Goal: Task Accomplishment & Management: Use online tool/utility

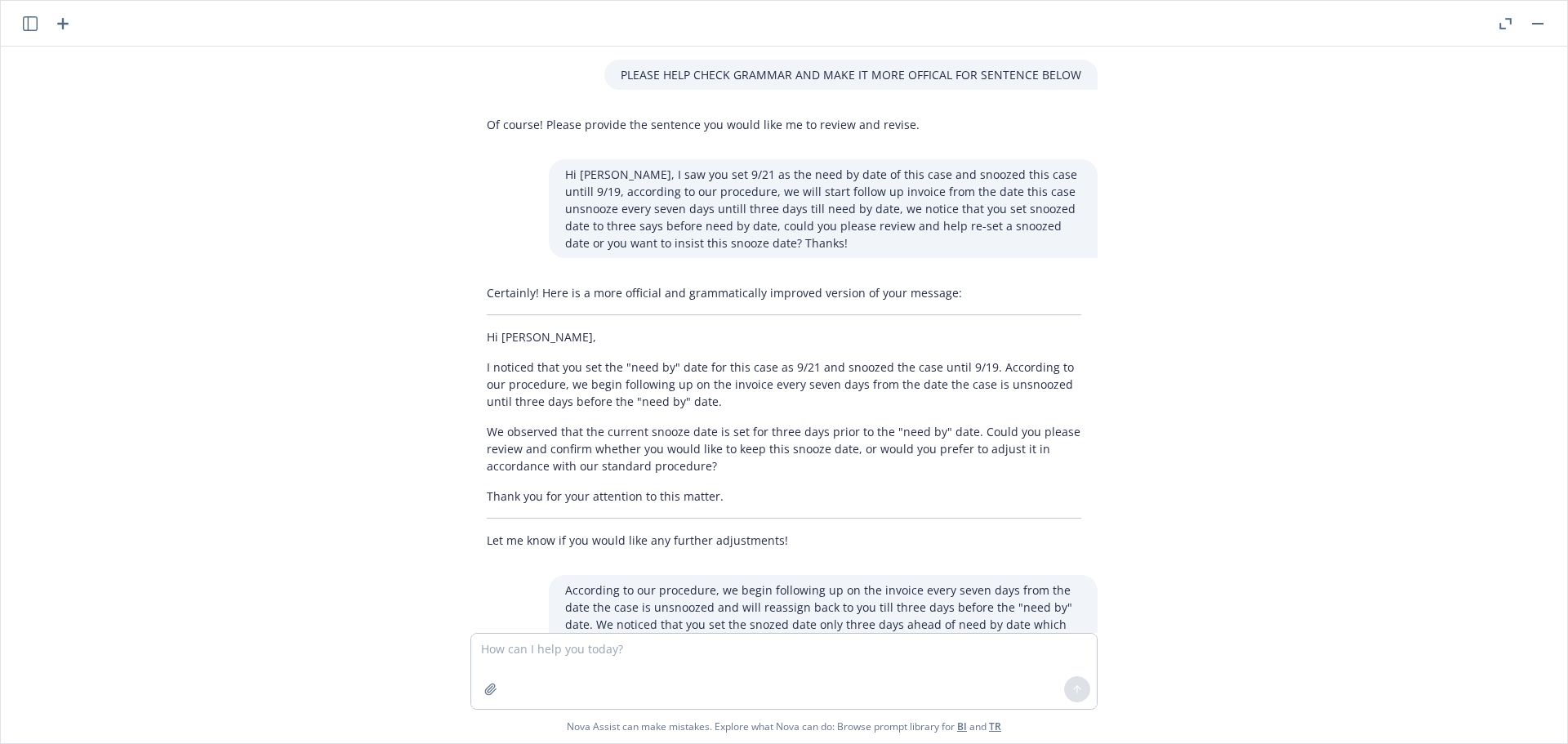
scroll to position [1773, 0]
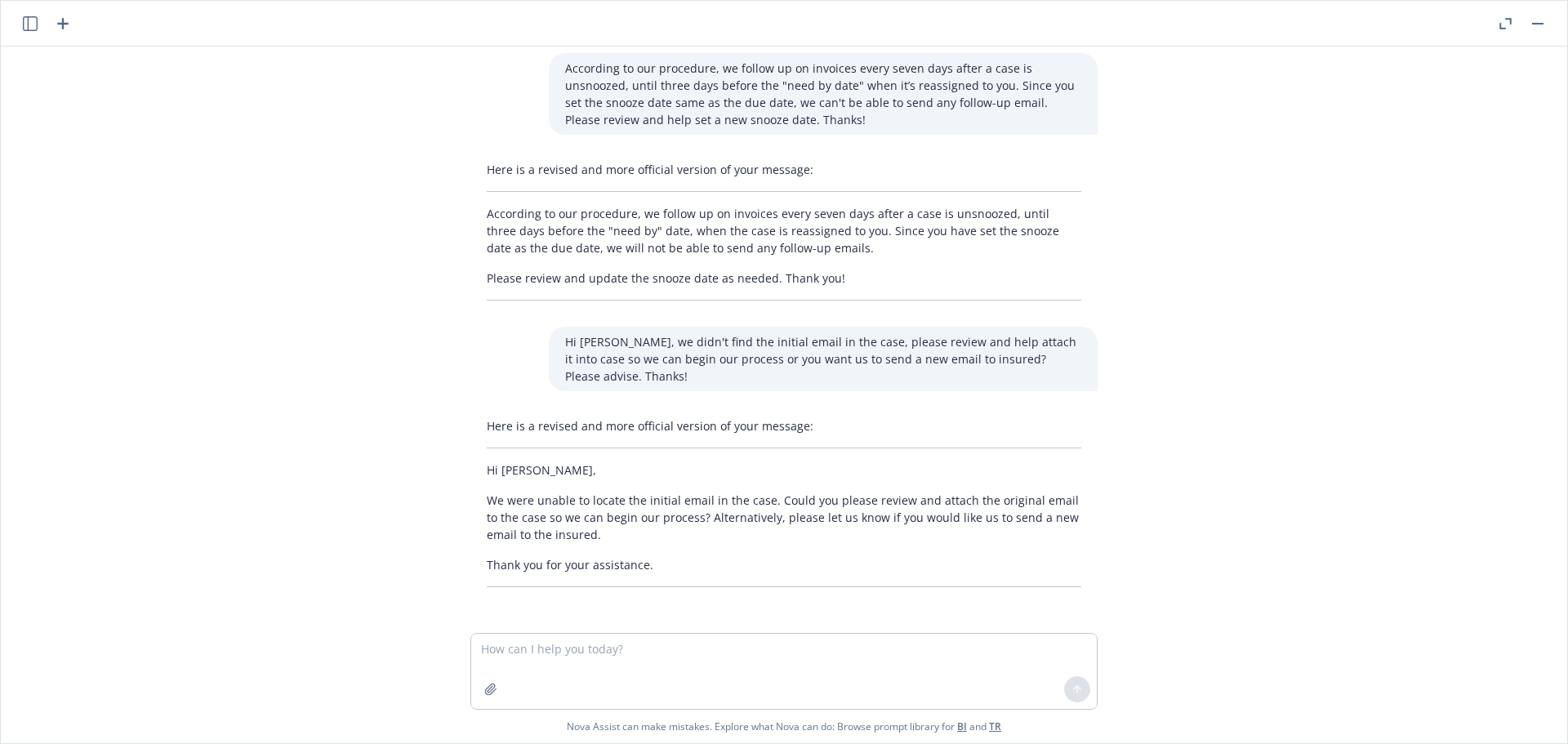
type textarea "Please fill the information i give to you into the template i give to you. Temp…"
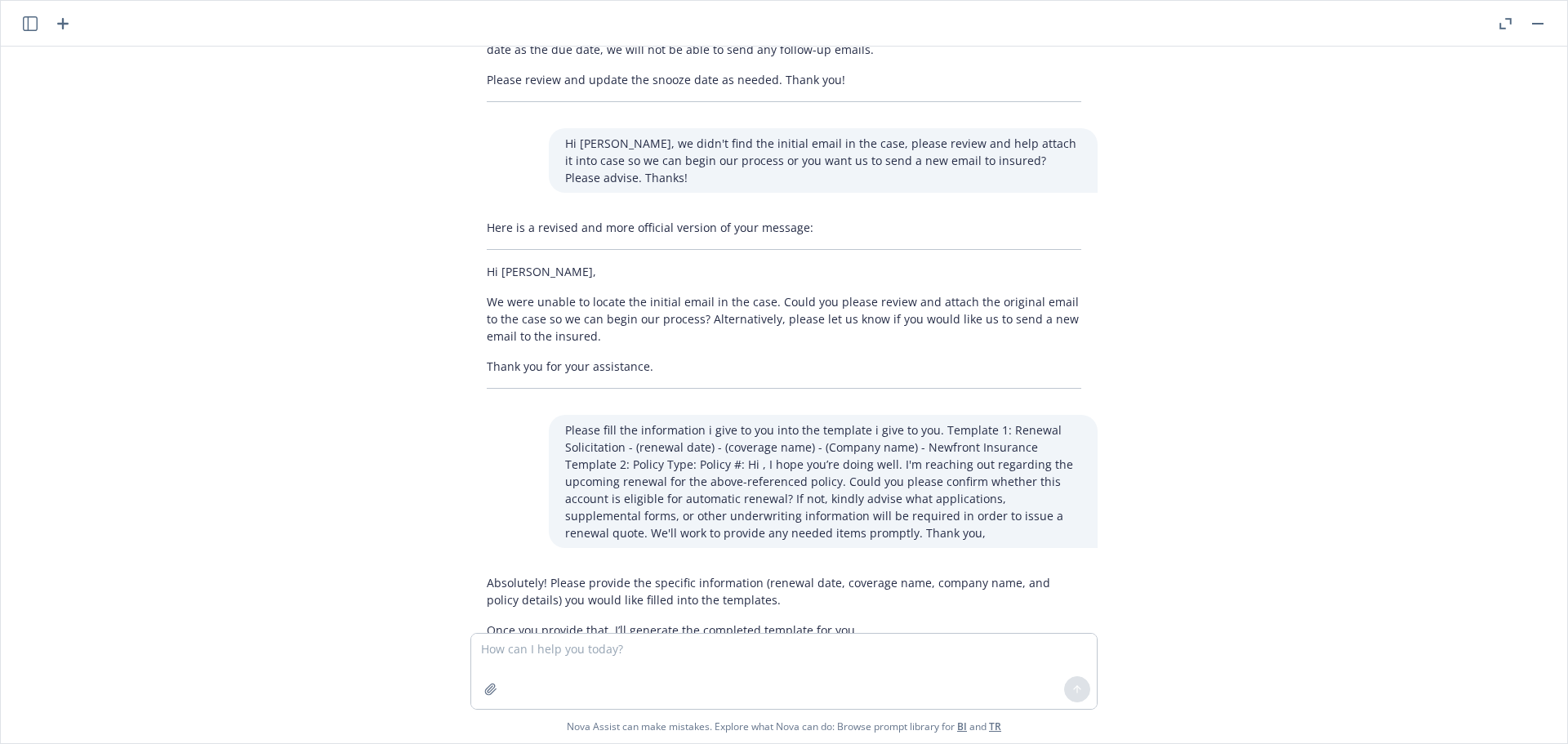
scroll to position [2023, 0]
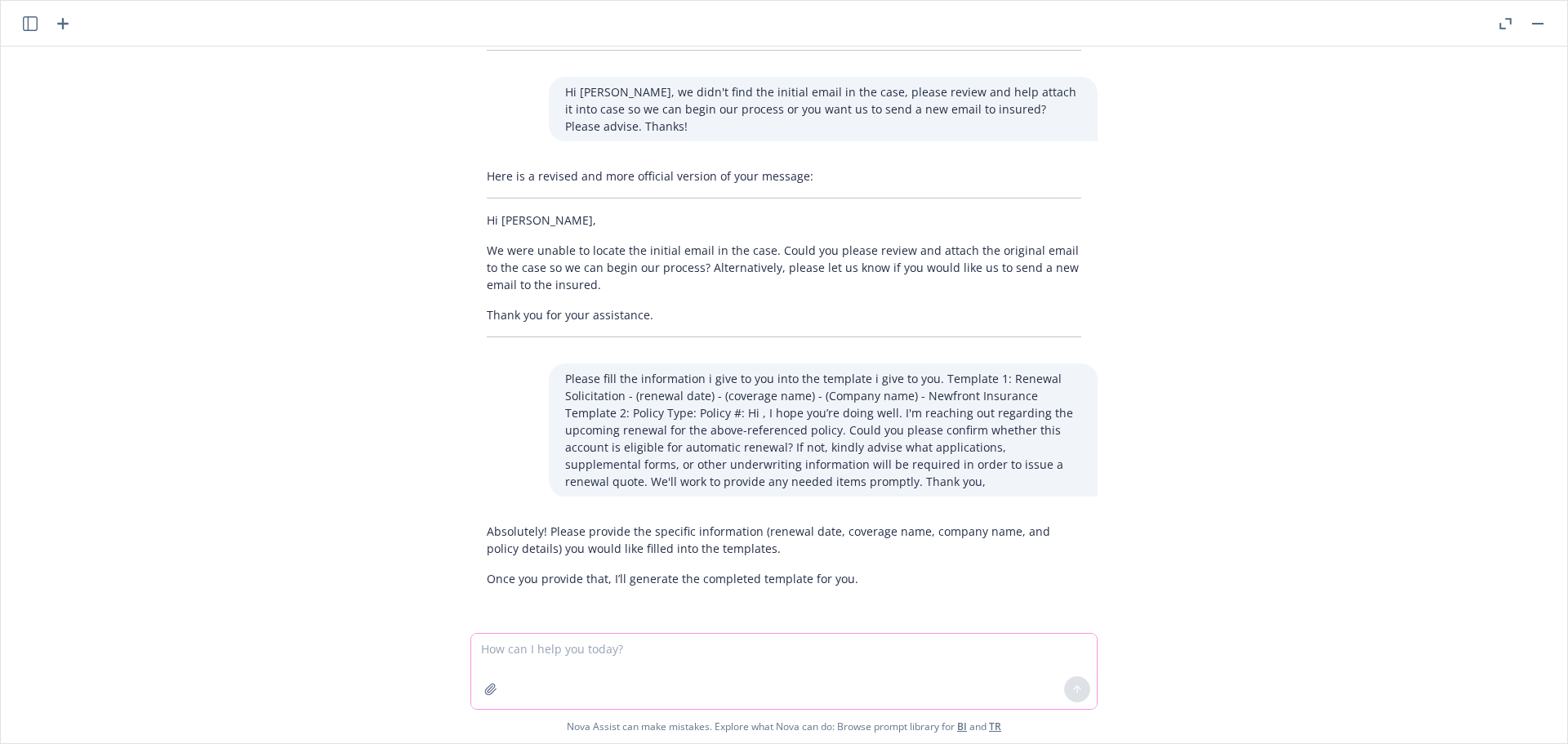
click at [579, 647] on textarea at bounding box center [784, 672] width 626 height 76
paste textarea "12/10/25 - BIGSCREEN INC. - GENERAL_LIABILITY Description Your quoting plan: ht…"
type textarea "12/10/25 - BIGSCREEN INC. - GENERAL_LIABILITY Description Your quoting plan: ht…"
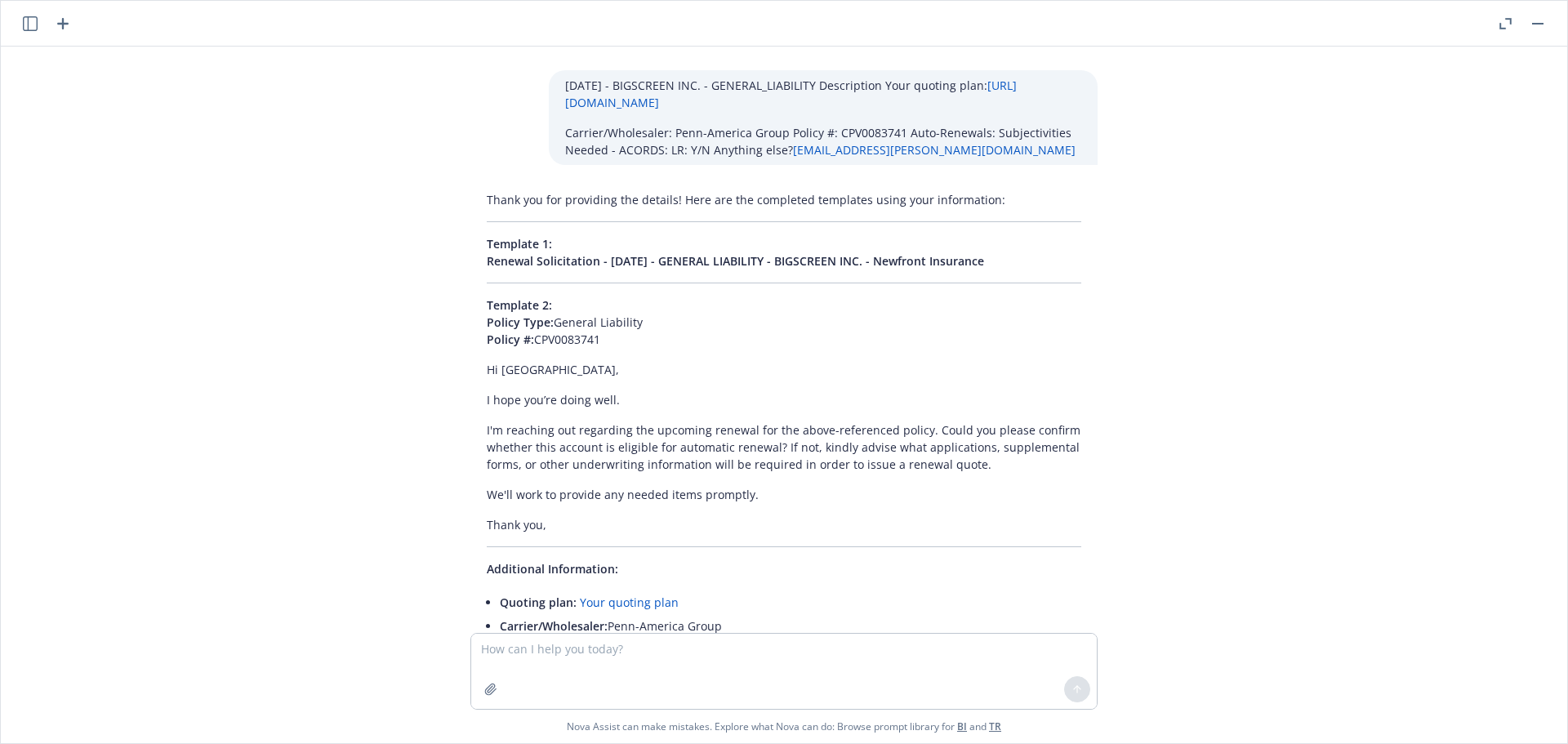
scroll to position [2538, 0]
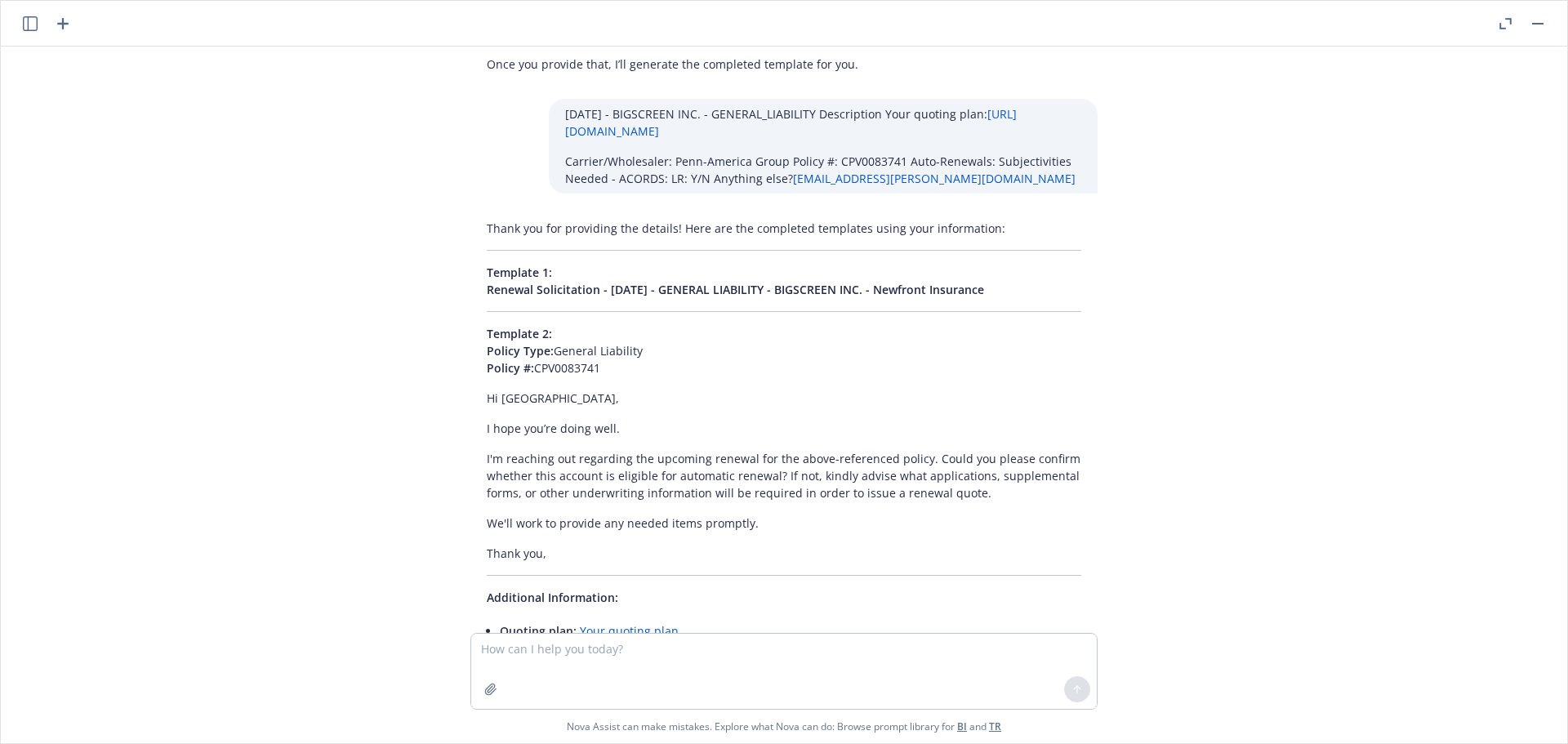
drag, startPoint x: 980, startPoint y: 293, endPoint x: 467, endPoint y: 292, distance: 513.0
click at [471, 292] on div "Thank you for providing the details! Here are the completed templates using you…" at bounding box center [784, 526] width 627 height 626
click at [429, 299] on div "PLEASE HELP CHECK GRAMMAR AND MAKE IT MORE OFFICAL FOR SENTENCE BELOW Of course…" at bounding box center [784, 340] width 1566 height 587
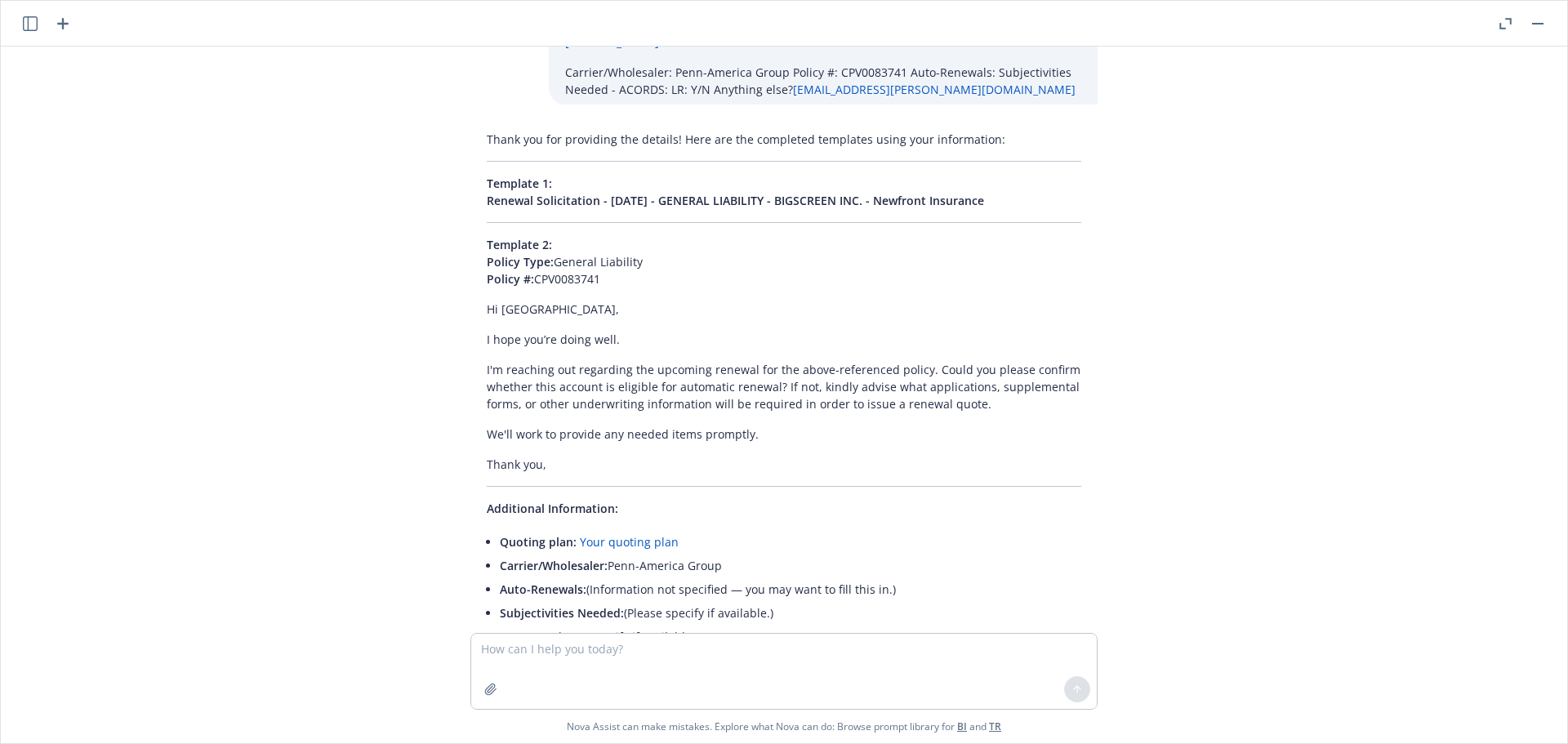
scroll to position [2783, 0]
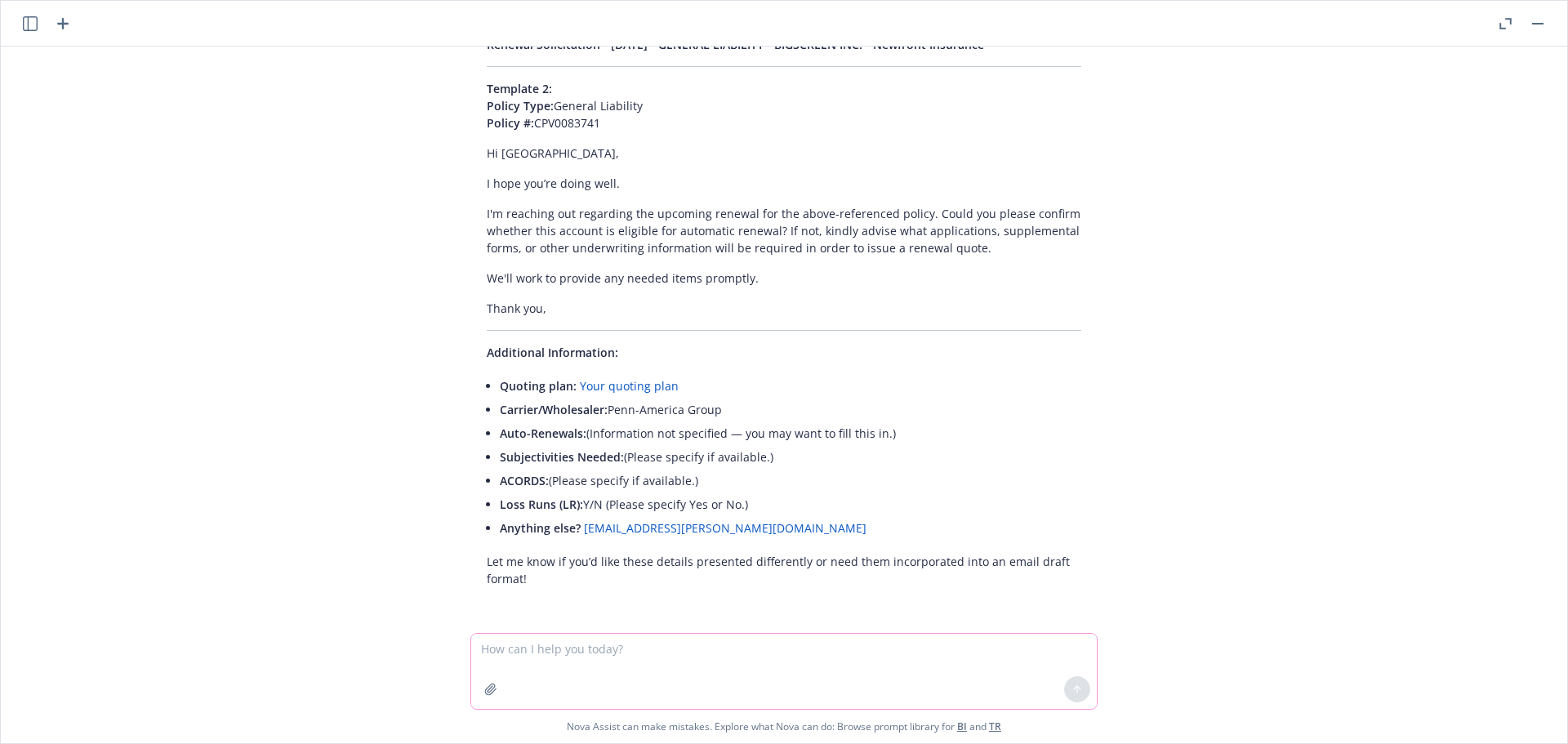
click at [543, 654] on textarea at bounding box center [784, 672] width 626 height 76
paste textarea "Uppercase and lowercase"
type textarea "please help correct Uppercase and lowercase"
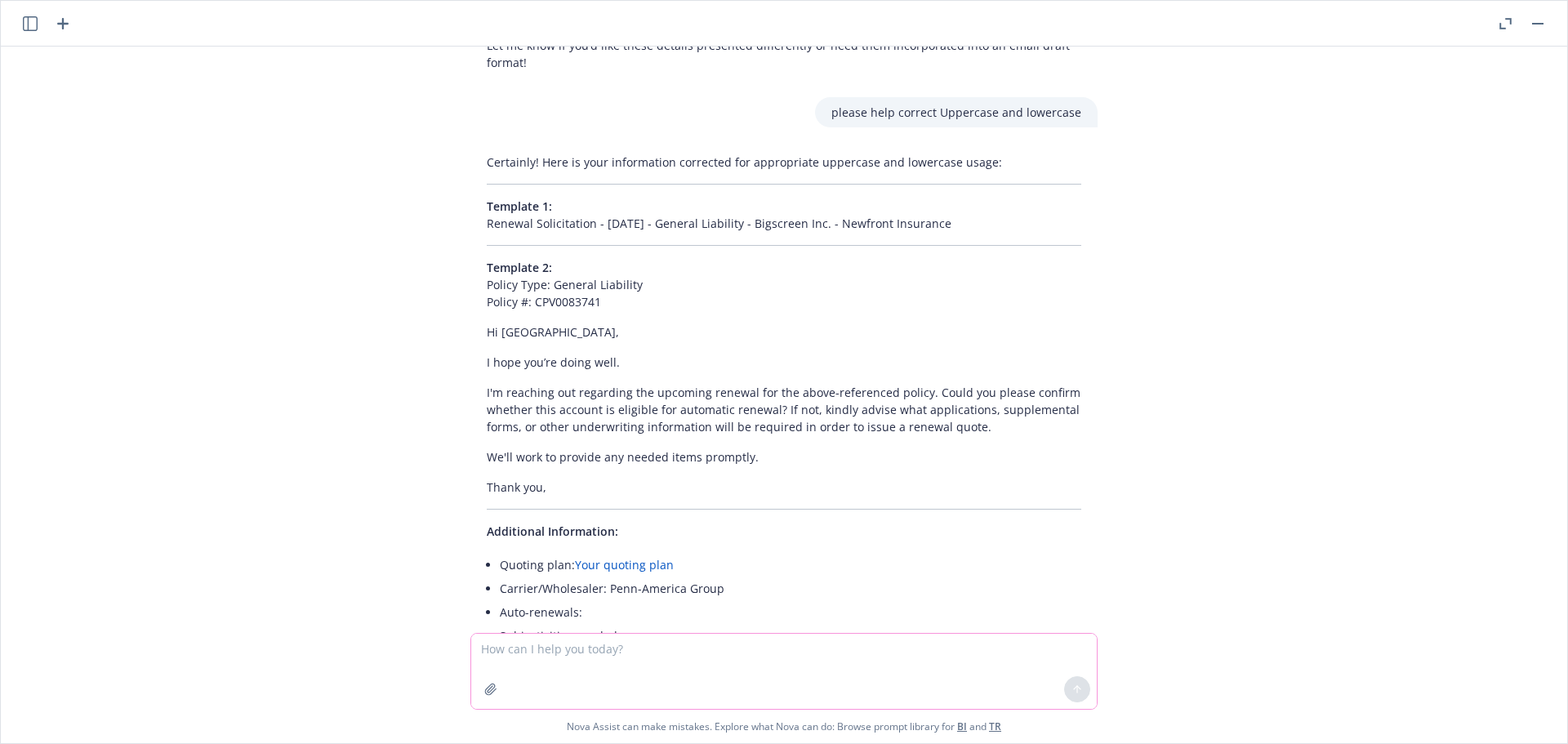
scroll to position [3297, 0]
drag, startPoint x: 948, startPoint y: 228, endPoint x: 473, endPoint y: 238, distance: 475.1
click at [473, 238] on div "Certainly! Here is your information corrected for appropriate uppercase and low…" at bounding box center [784, 452] width 627 height 609
copy p "Renewal Solicitation - 12/10/25 - General Liability - Bigscreen Inc. - Newfront…"
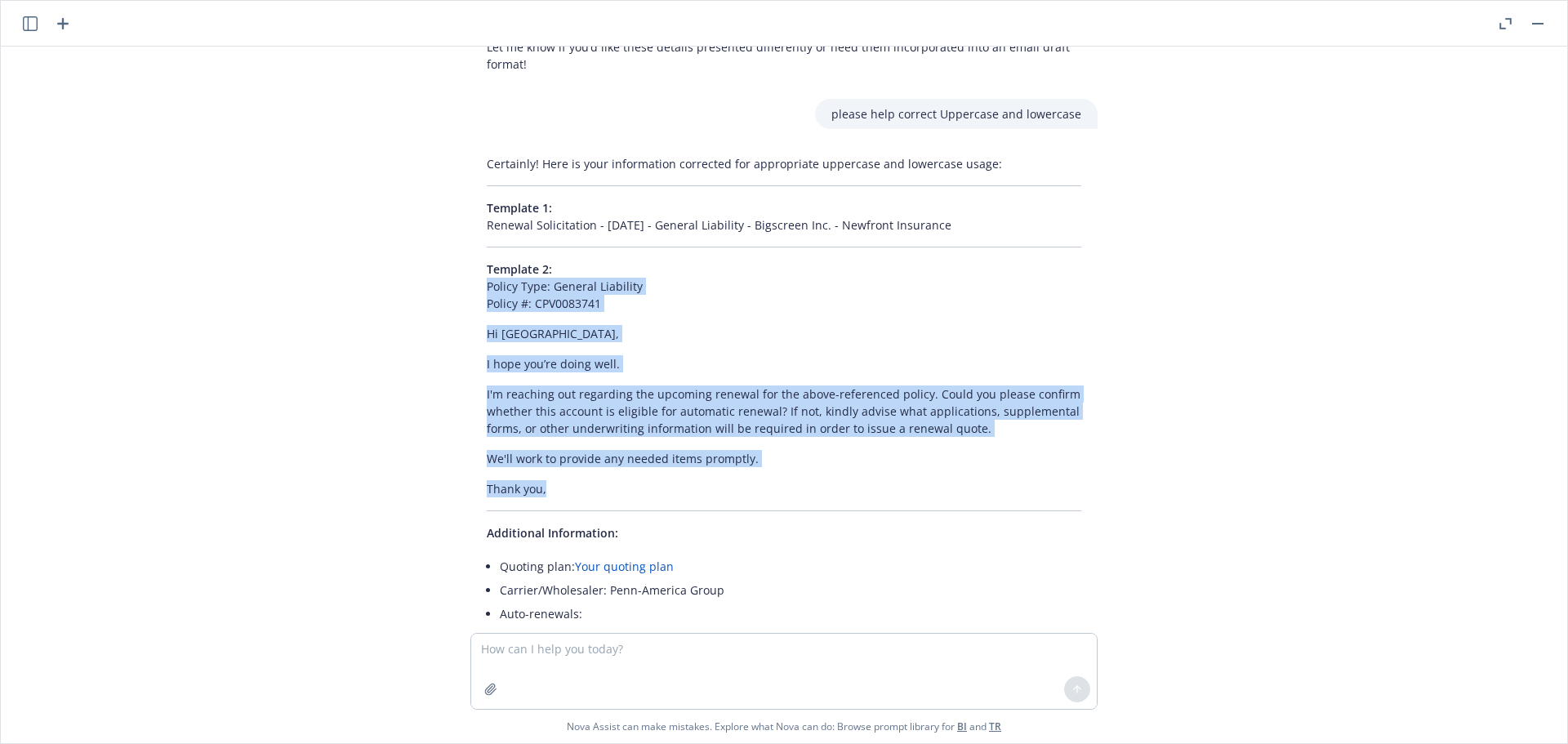
drag, startPoint x: 577, startPoint y: 495, endPoint x: 462, endPoint y: 289, distance: 235.9
click at [471, 289] on div "Certainly! Here is your information corrected for appropriate uppercase and low…" at bounding box center [784, 452] width 627 height 609
copy div "Policy Type: General Liability Policy #: CPV0083741 Hi Paris, I hope you’re doi…"
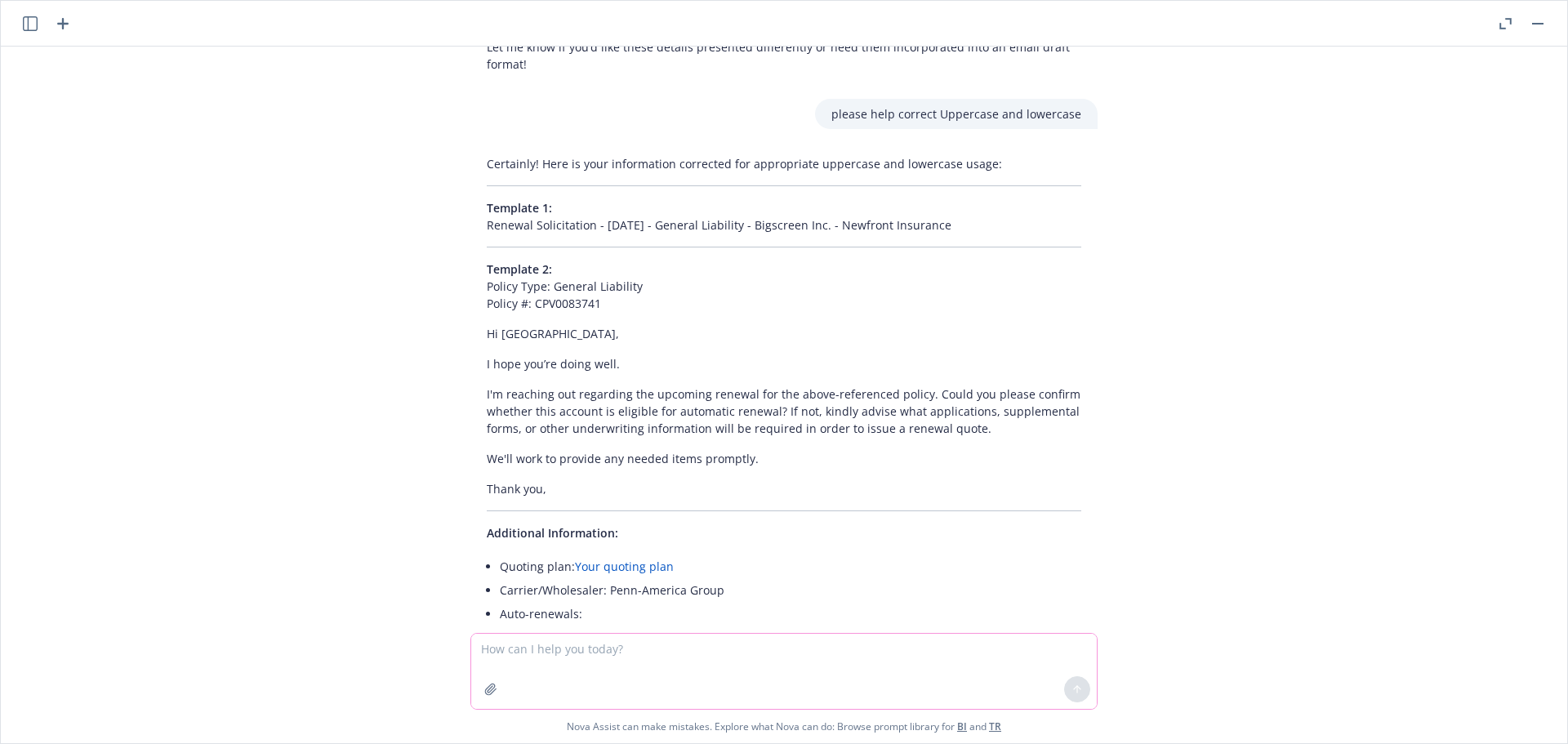
click at [518, 646] on textarea at bounding box center [784, 672] width 626 height 76
paste textarea "12/10/25 - DEL REAL INC - WORKERS_COMPENSATION Description Your quoting plan: h…"
type textarea "12/10/25 - DEL REAL INC - WORKERS_COMPENSATION Description Your quoting plan: h…"
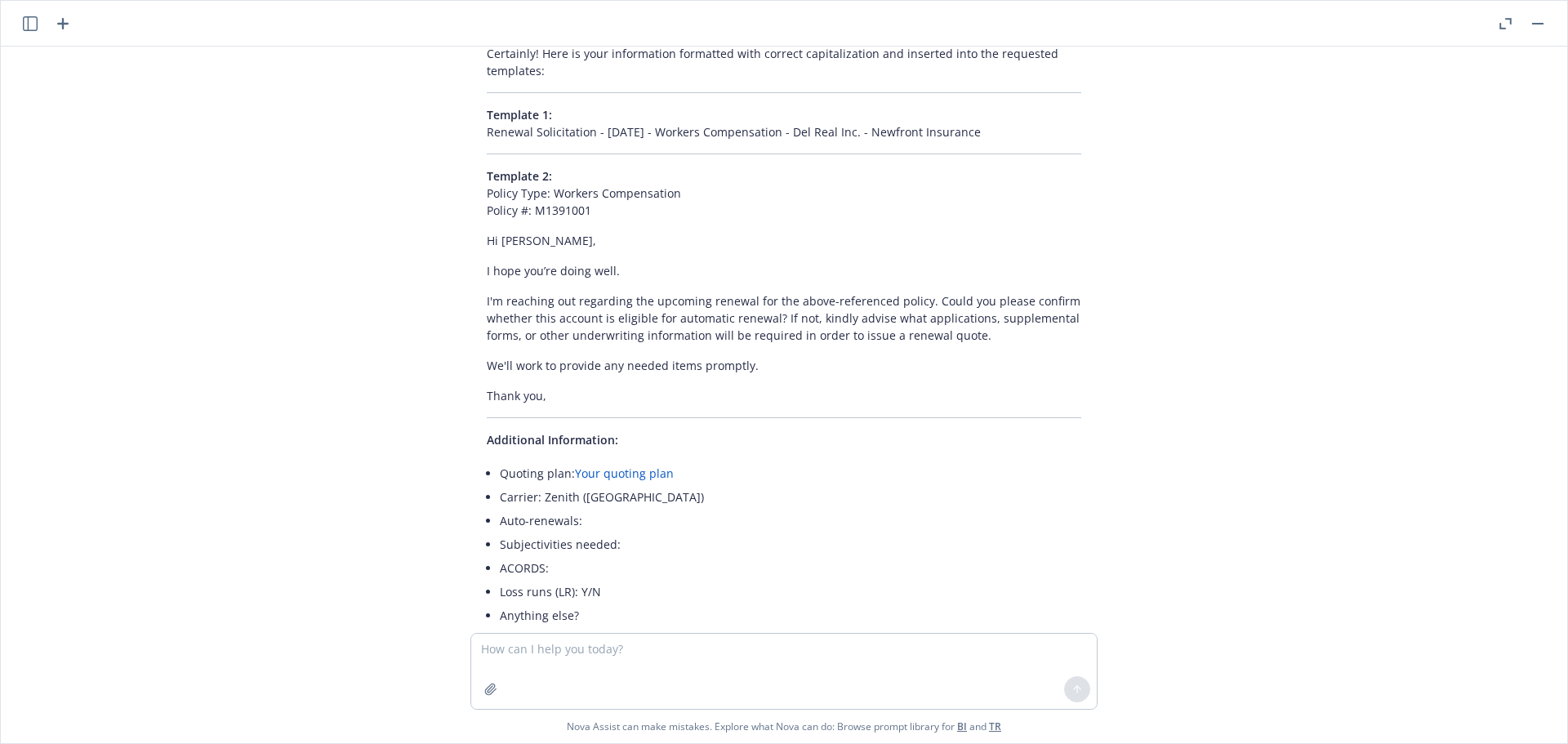
scroll to position [4112, 0]
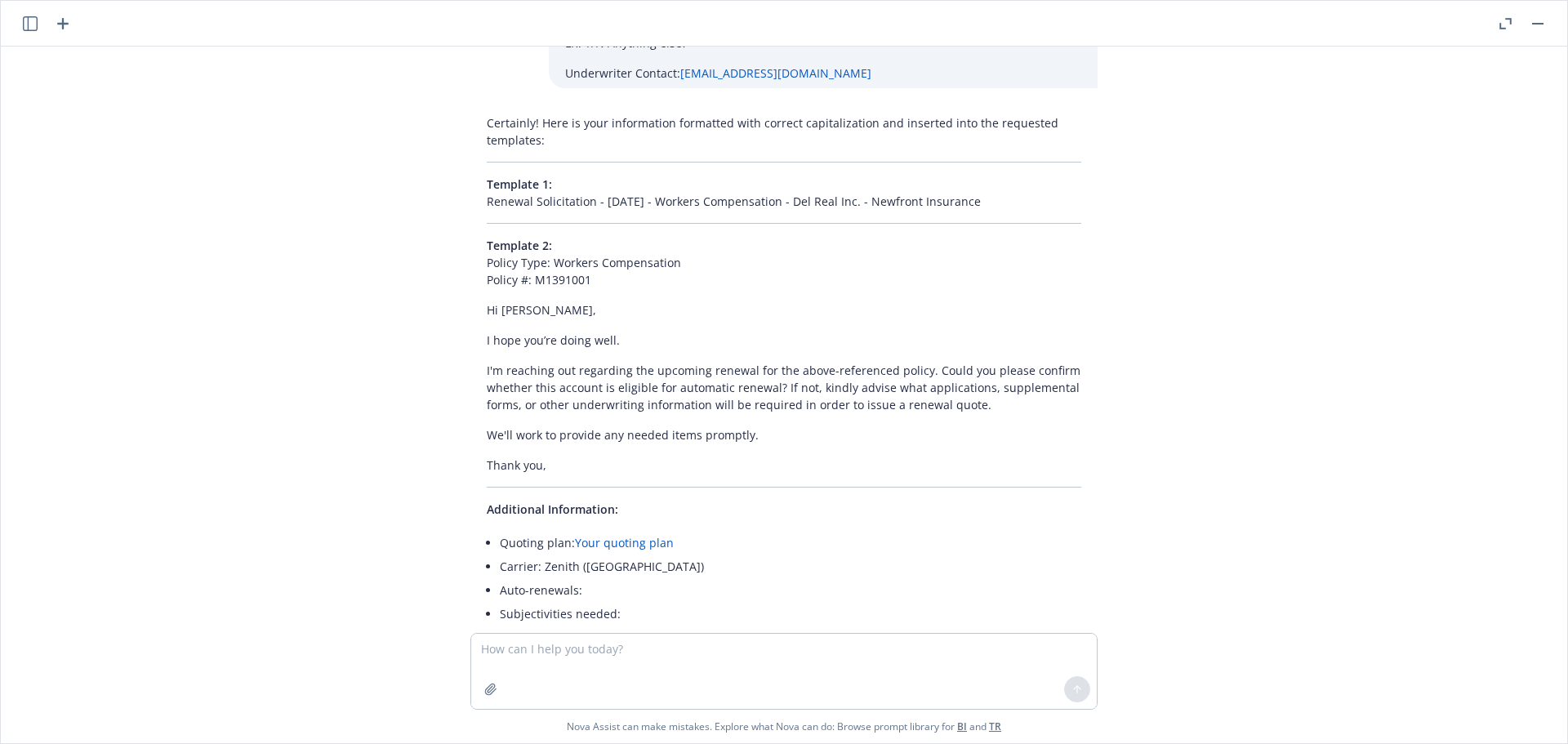
drag, startPoint x: 984, startPoint y: 207, endPoint x: 450, endPoint y: 192, distance: 534.2
click at [457, 192] on div "Certainly! Here is your information formatted with correct capitalization and i…" at bounding box center [784, 432] width 653 height 649
click at [471, 206] on div "Certainly! Here is your information formatted with correct capitalization and i…" at bounding box center [784, 432] width 627 height 649
drag, startPoint x: 998, startPoint y: 203, endPoint x: 454, endPoint y: 205, distance: 544.0
click at [457, 205] on div "Certainly! Here is your information formatted with correct capitalization and i…" at bounding box center [784, 432] width 653 height 649
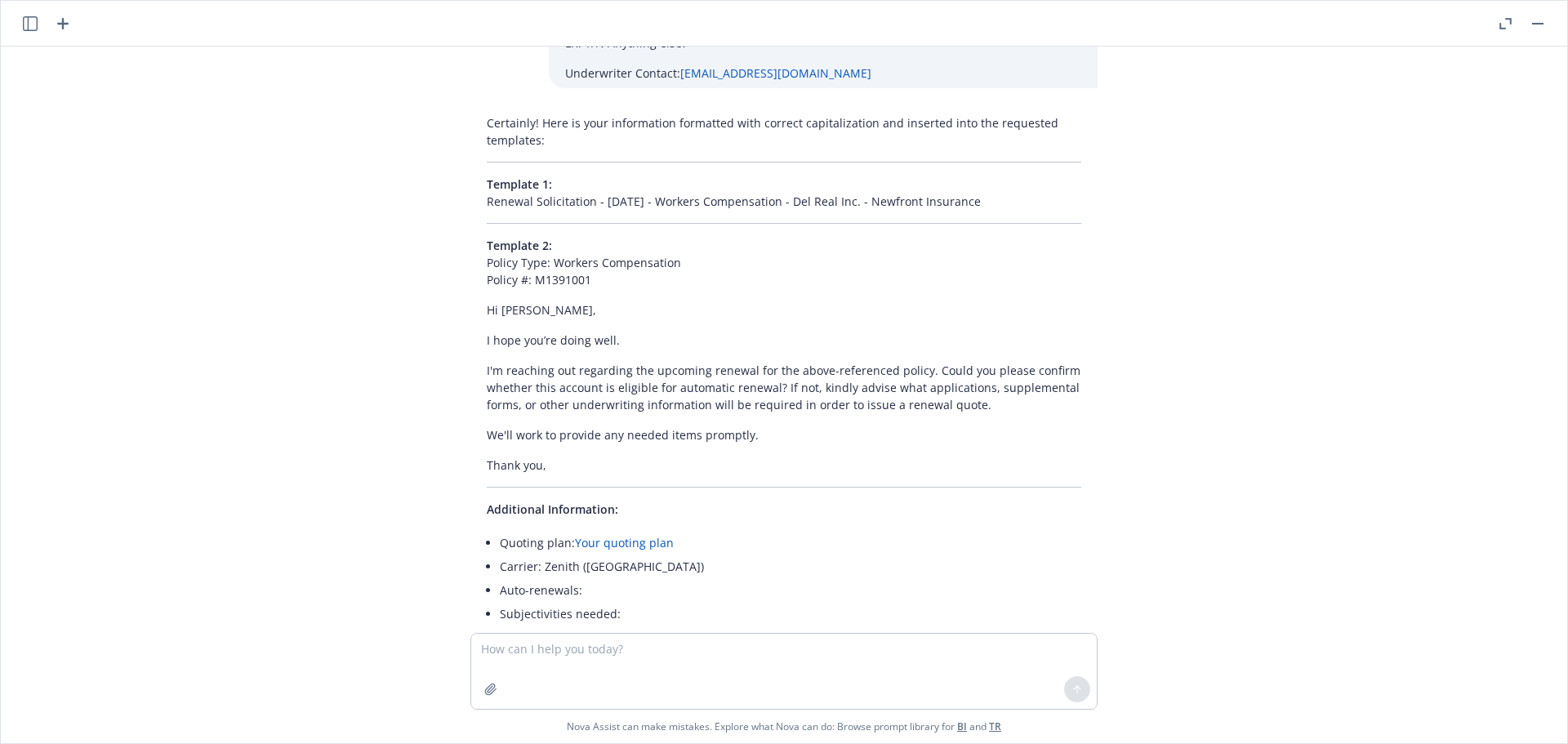
copy p "Renewal Solicitation - 12/10/25 - Workers Compensation - Del Real Inc. - Newfro…"
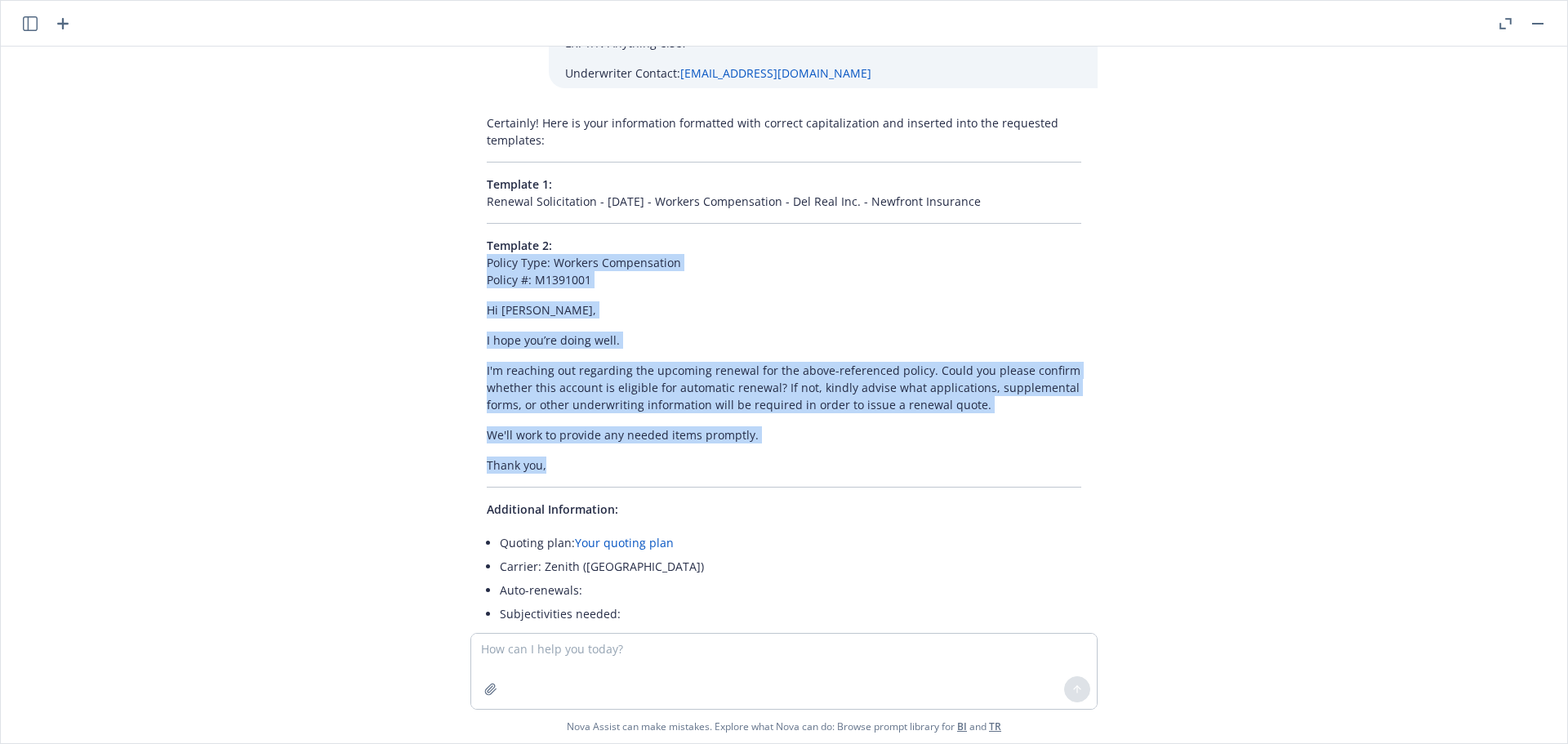
drag, startPoint x: 541, startPoint y: 465, endPoint x: 467, endPoint y: 267, distance: 211.4
click at [471, 267] on div "Certainly! Here is your information formatted with correct capitalization and i…" at bounding box center [784, 432] width 627 height 649
copy div "Policy Type: Workers Compensation Policy #: M1391001 Hi Jrobinson, I hope you’r…"
click at [487, 687] on icon "button" at bounding box center [491, 690] width 13 height 13
click at [492, 683] on button "button" at bounding box center [491, 690] width 26 height 26
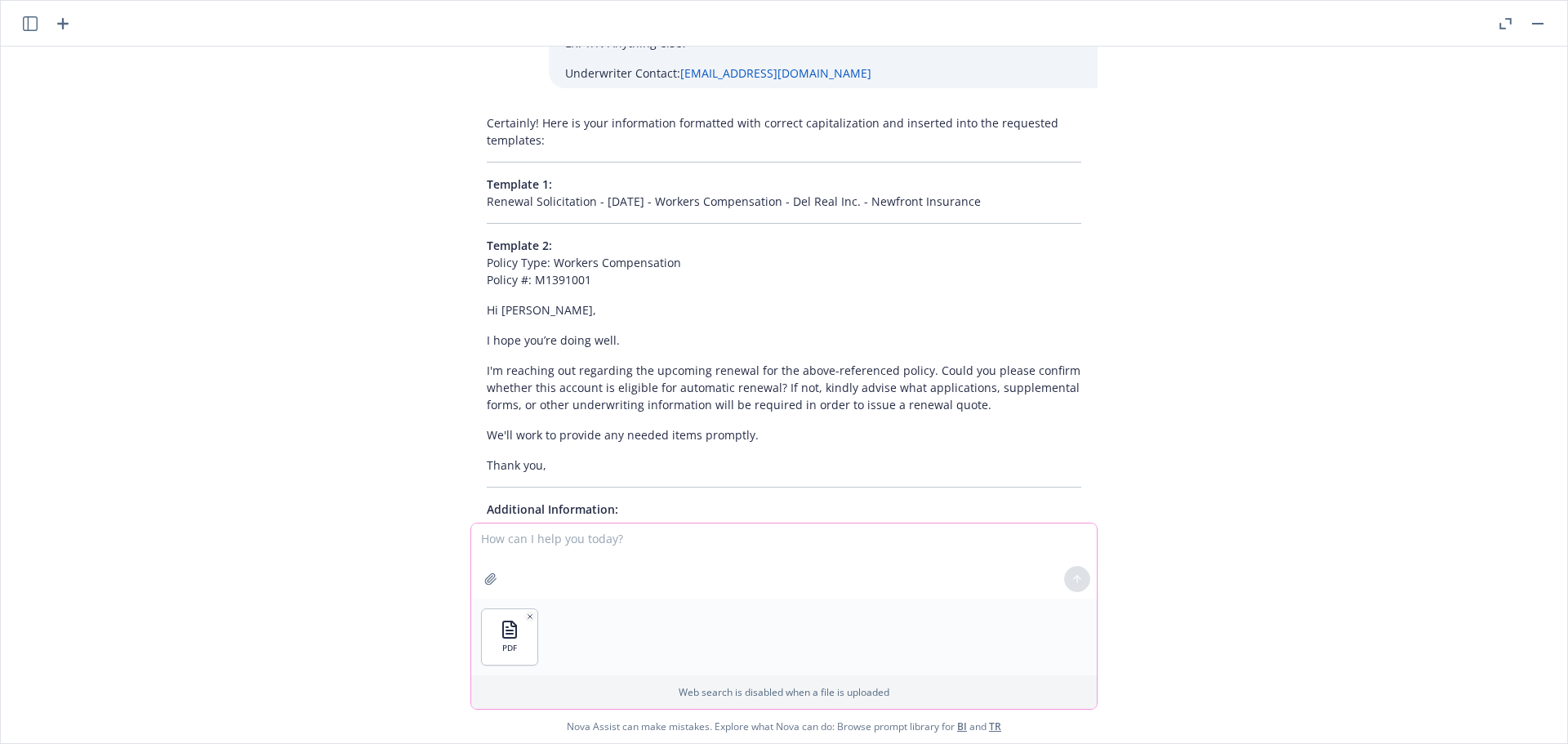
click at [512, 540] on textarea at bounding box center [784, 561] width 626 height 76
type textarea "please summary quote expiration date, class code info (base rate, net rate , pa…"
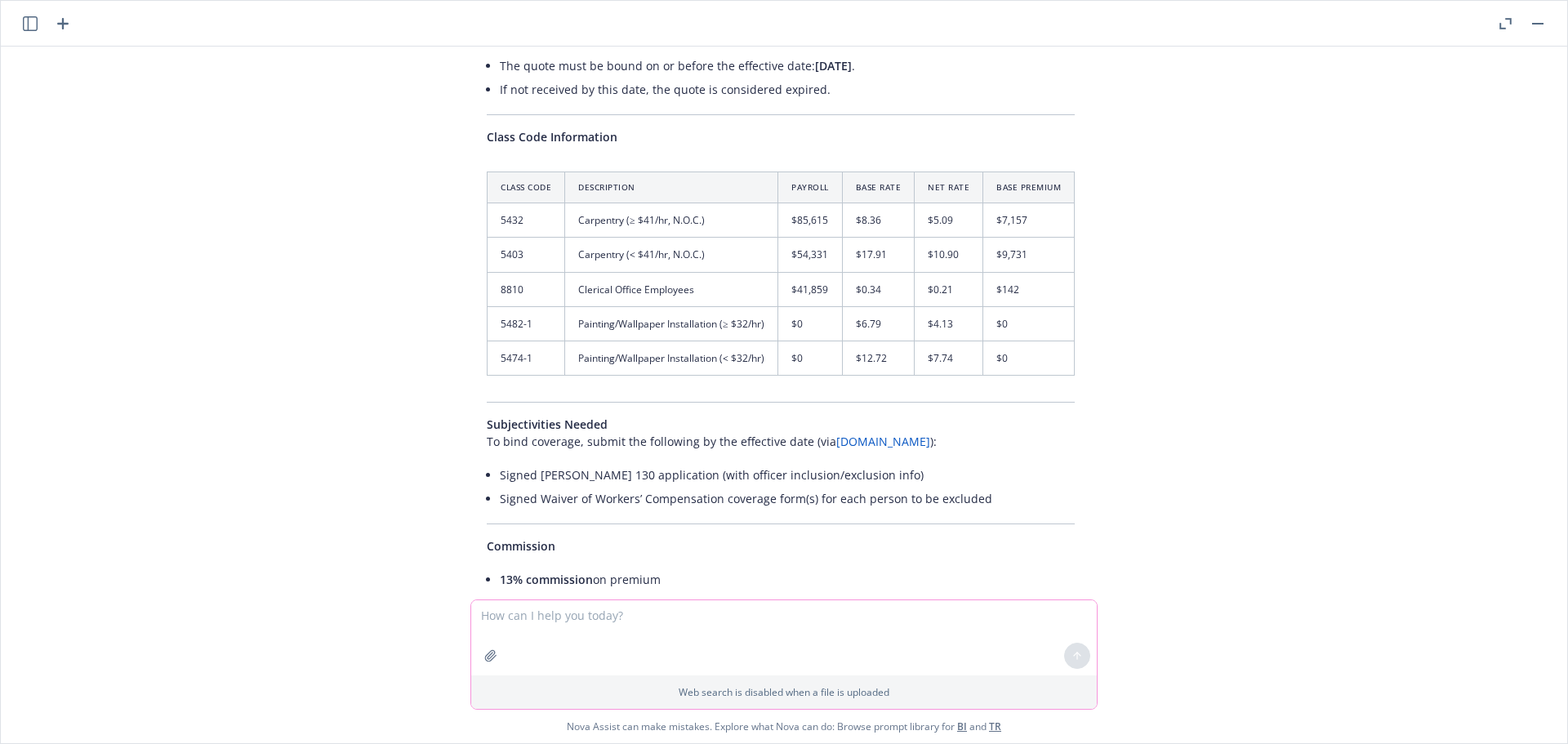
scroll to position [5118, 0]
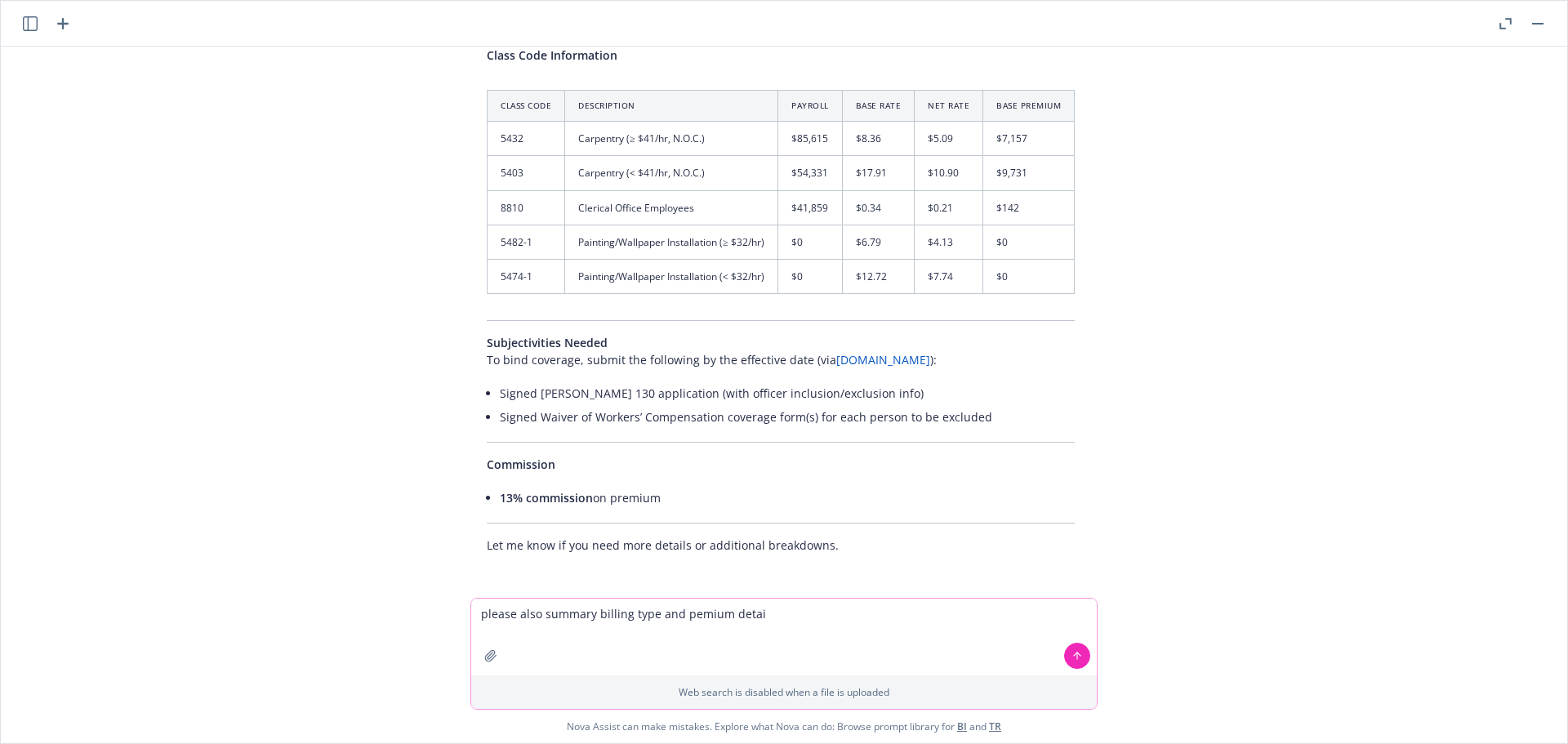
type textarea "please also summary billing type and pemium detail"
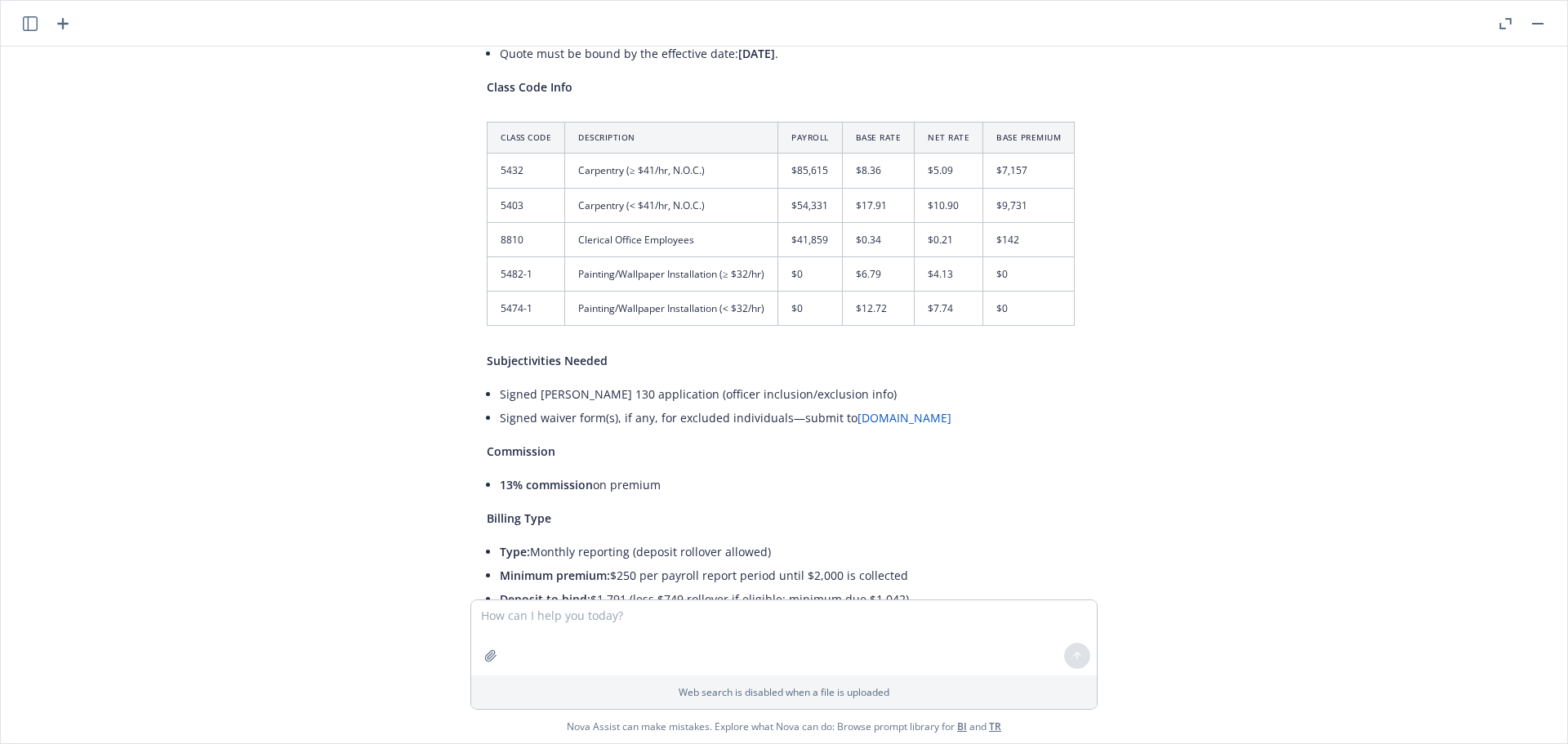
scroll to position [5795, 0]
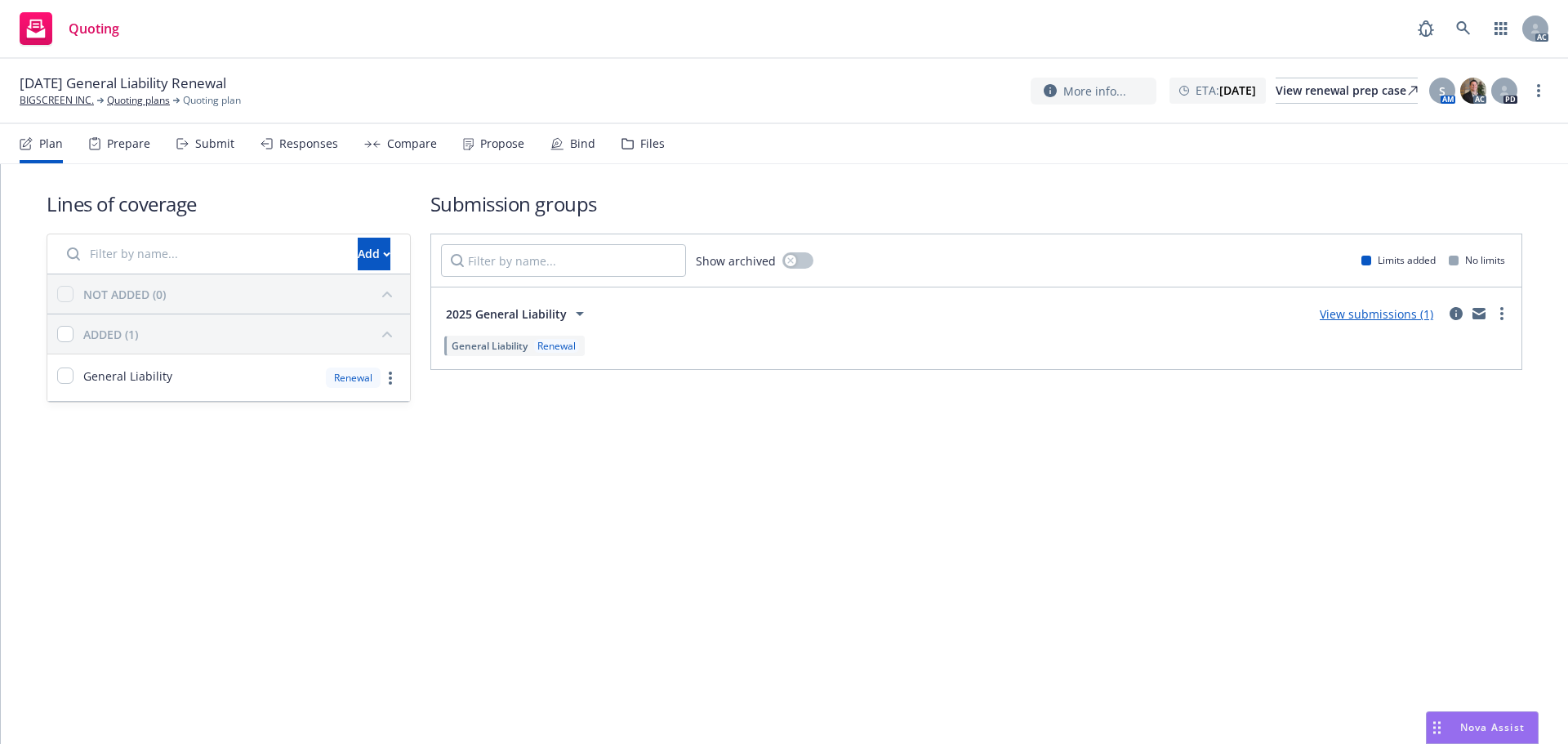
click at [210, 163] on div "Submit" at bounding box center [205, 143] width 58 height 40
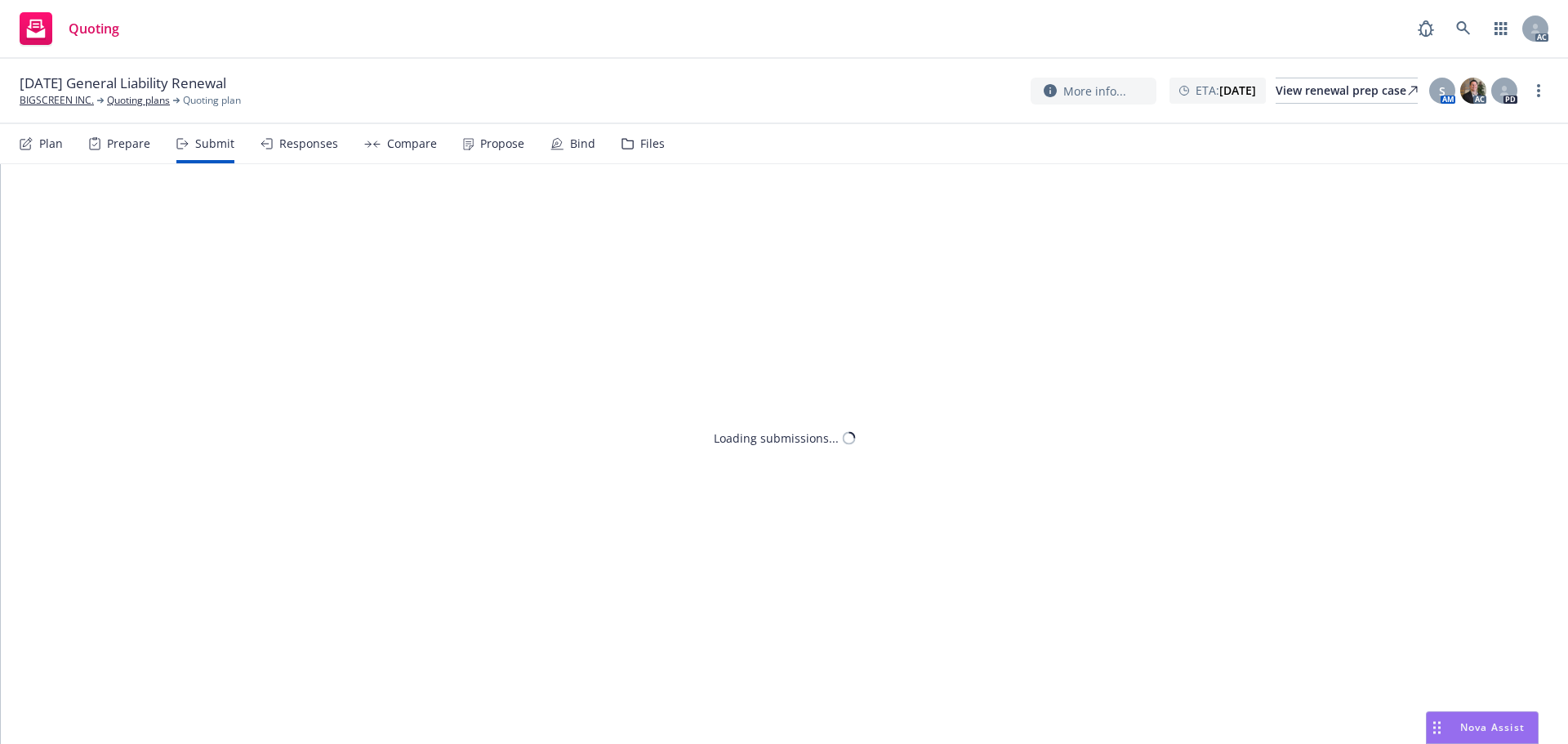
click at [216, 148] on div "Submit" at bounding box center [214, 143] width 40 height 13
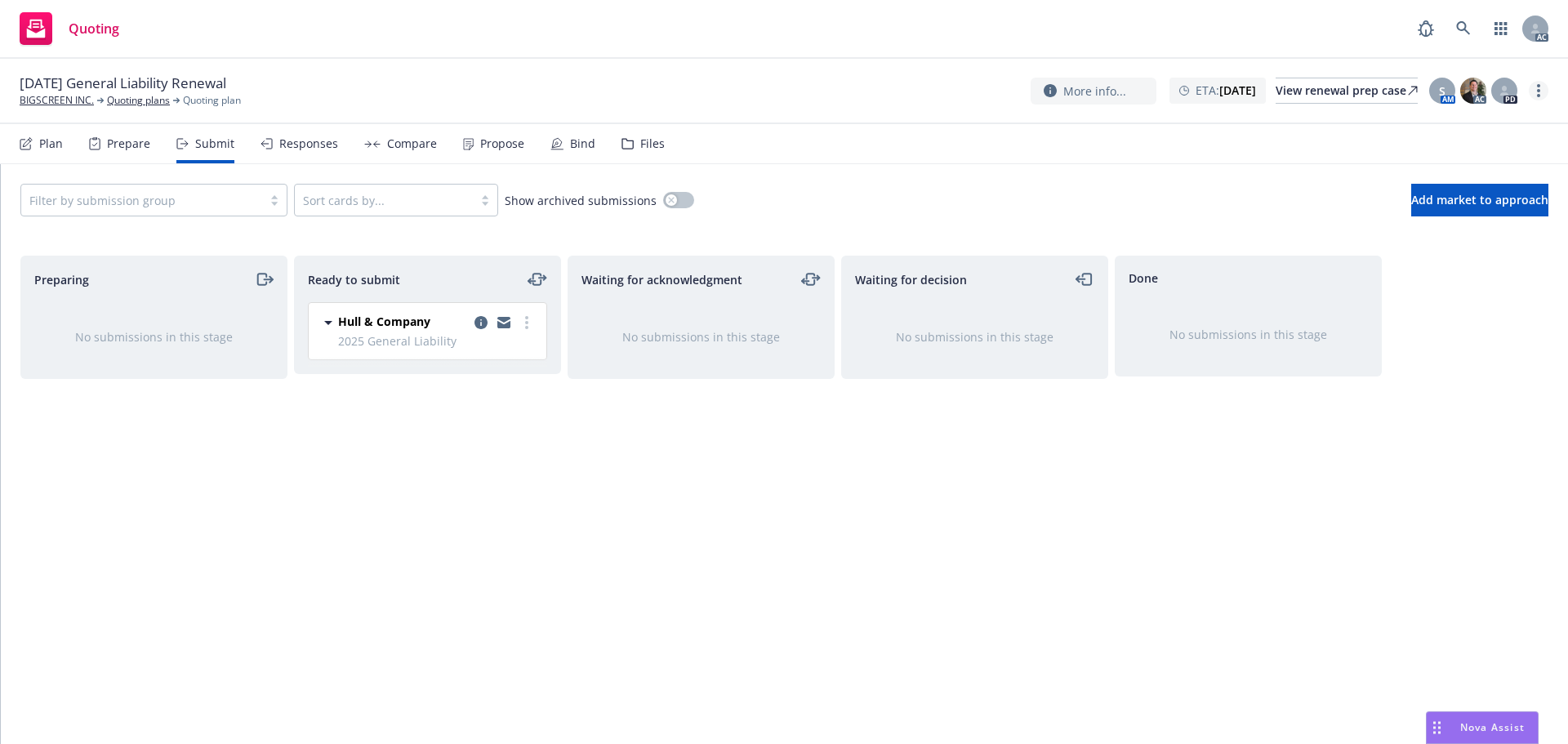
click at [1538, 85] on circle "more" at bounding box center [1539, 86] width 4 height 4
click at [1411, 148] on link "Rename quoting plan" at bounding box center [1456, 156] width 182 height 33
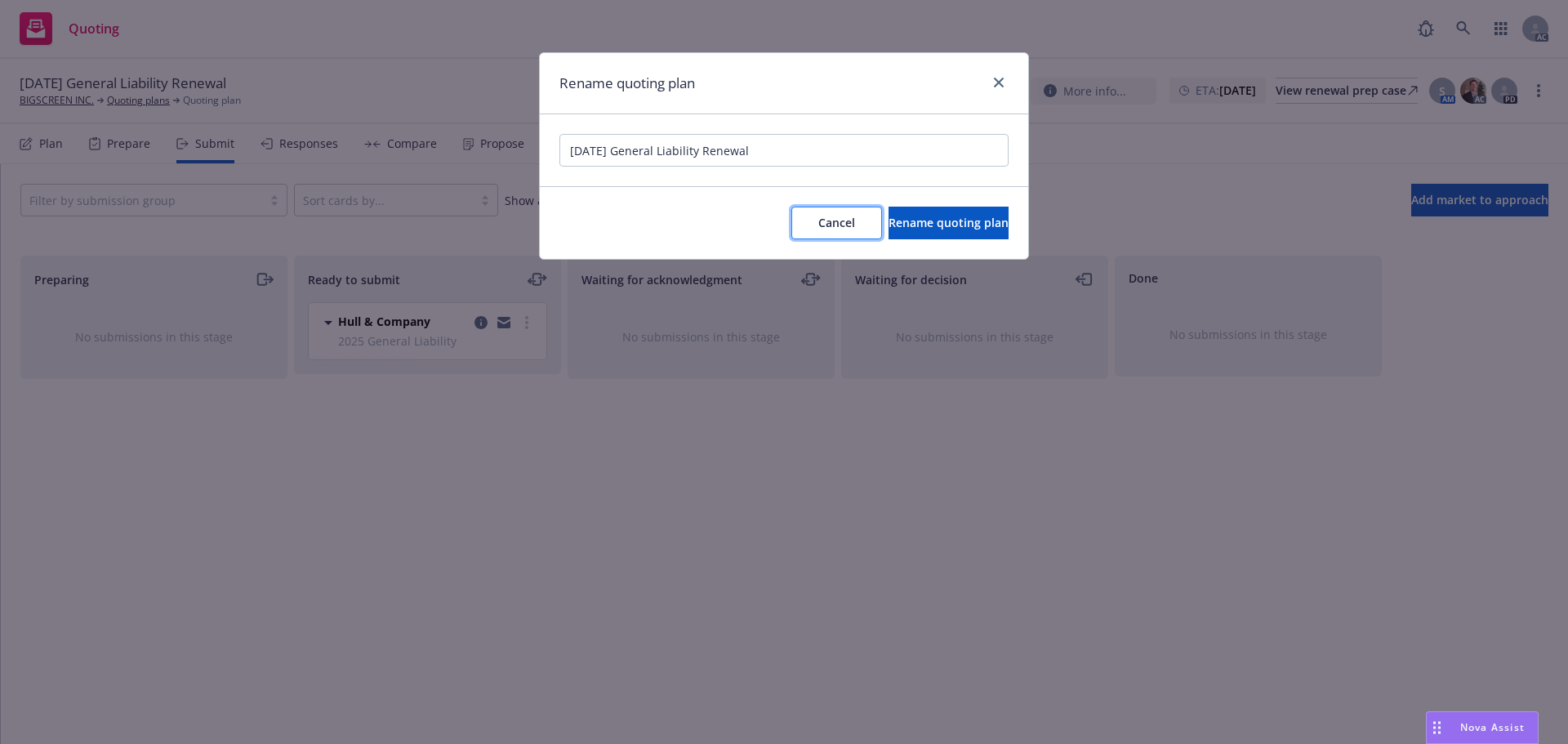
click at [791, 214] on button "Cancel" at bounding box center [836, 222] width 90 height 33
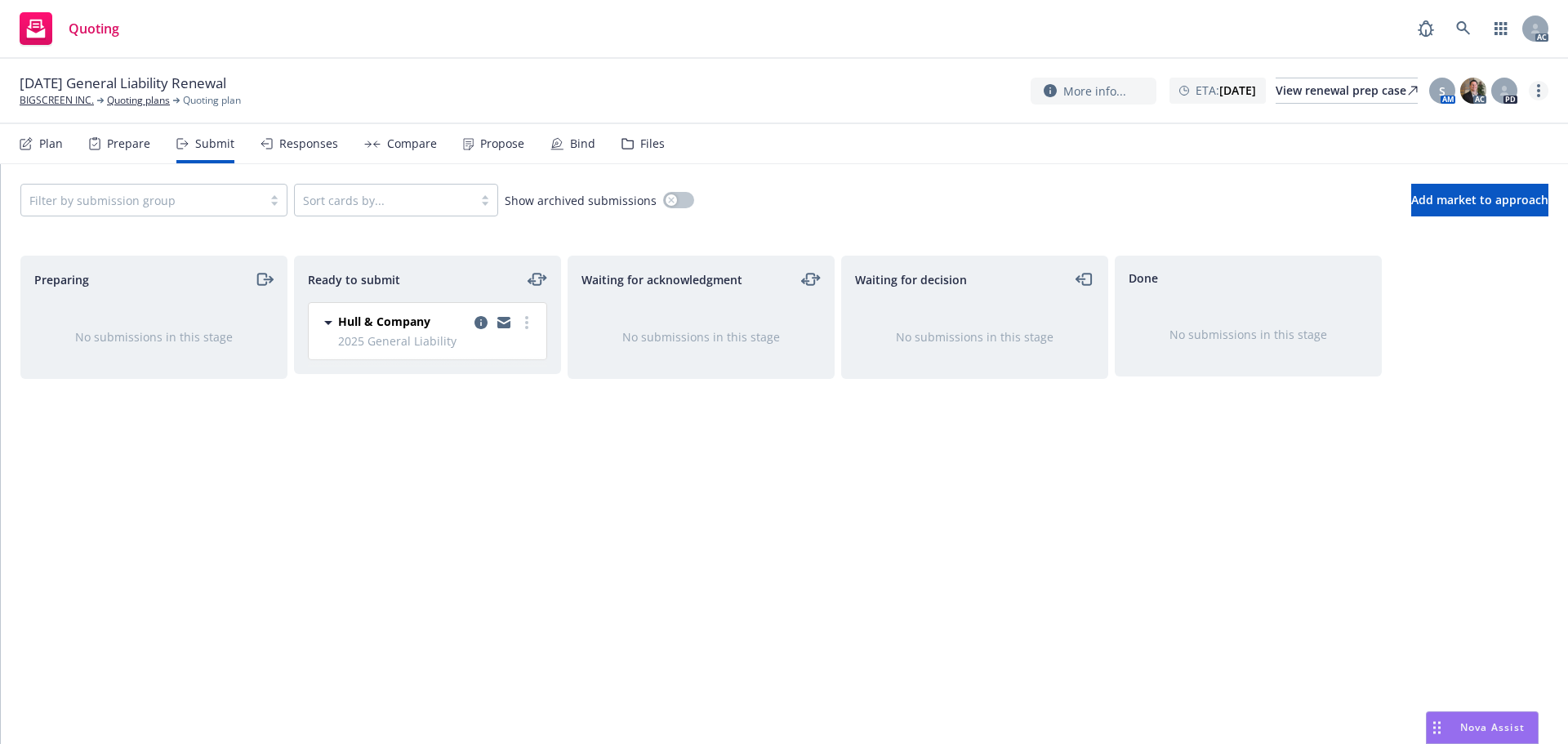
click at [1533, 89] on link "more" at bounding box center [1538, 90] width 19 height 19
click at [1452, 122] on link "Copy logging email" at bounding box center [1456, 124] width 182 height 33
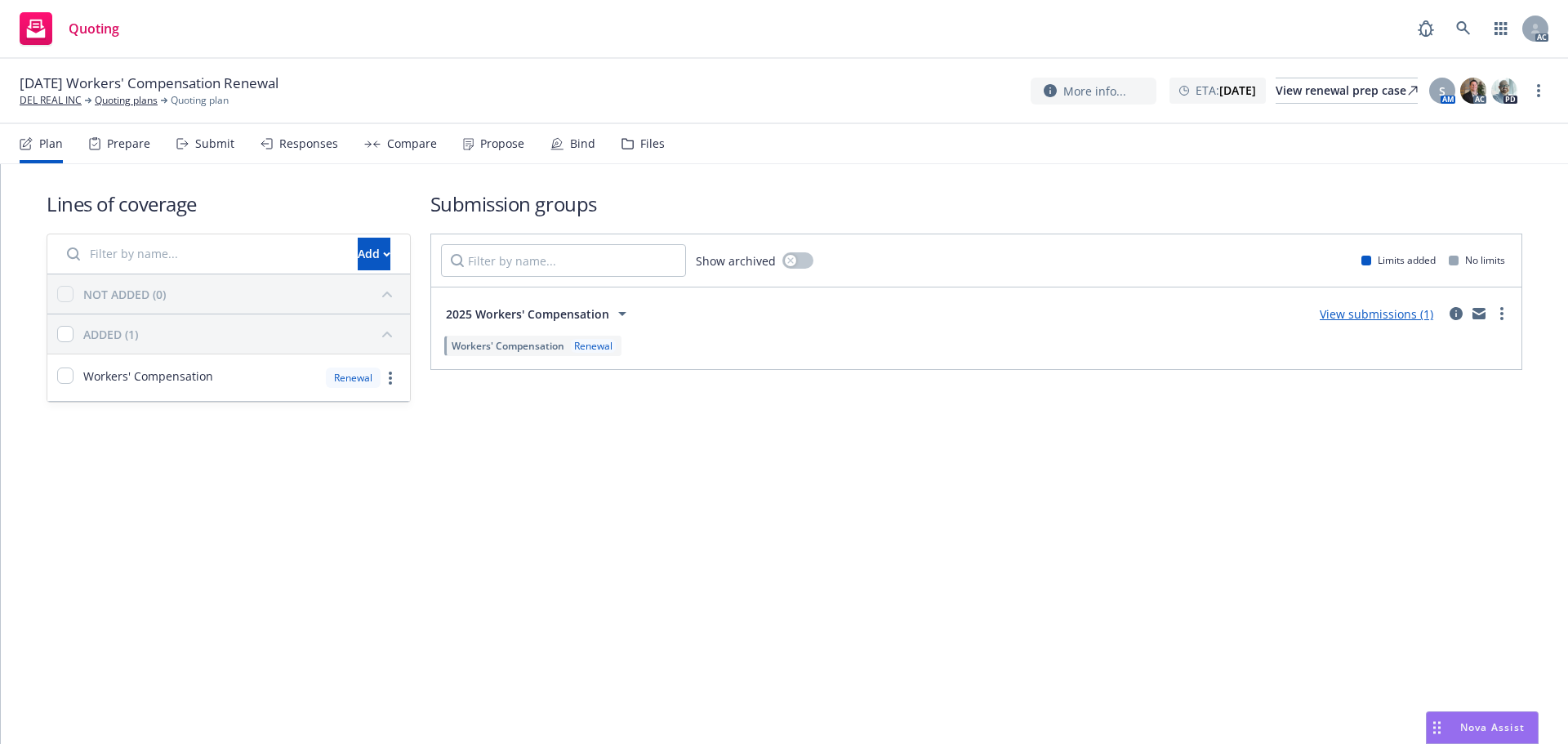
click at [1549, 91] on div "[DATE] Workers' Compensation Renewal DEL REAL INC Quoting plans Quoting plan Mo…" at bounding box center [784, 91] width 1568 height 65
click at [1541, 93] on link "more" at bounding box center [1538, 90] width 19 height 19
click at [1479, 132] on link "Copy logging email" at bounding box center [1456, 124] width 182 height 33
click at [293, 163] on nav "Plan Prepare Submit Responses Compare Propose Bind Files" at bounding box center [784, 144] width 1568 height 40
click at [293, 150] on div "Responses" at bounding box center [308, 143] width 59 height 13
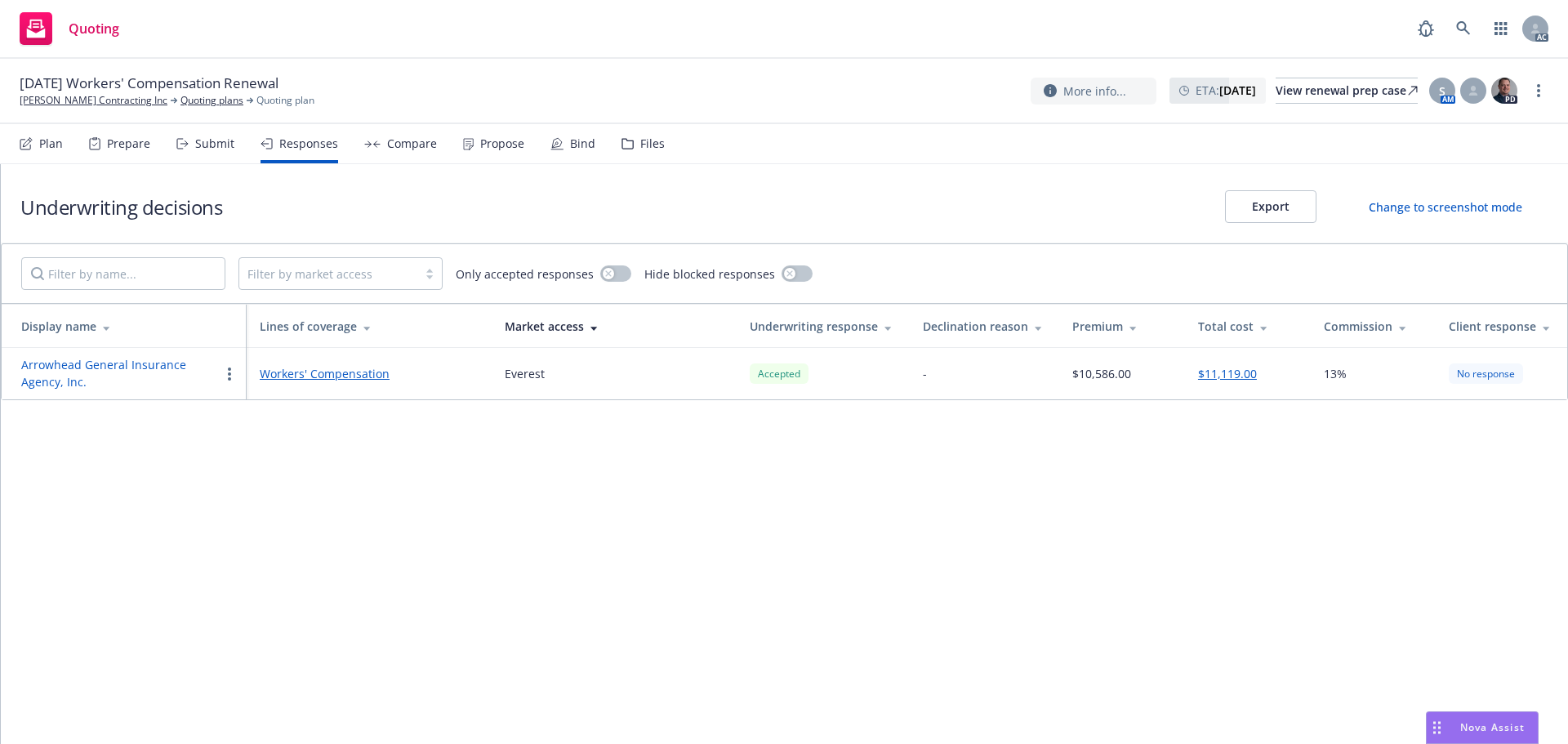
click at [97, 367] on button "Arrowhead General Insurance Agency, Inc." at bounding box center [120, 373] width 198 height 34
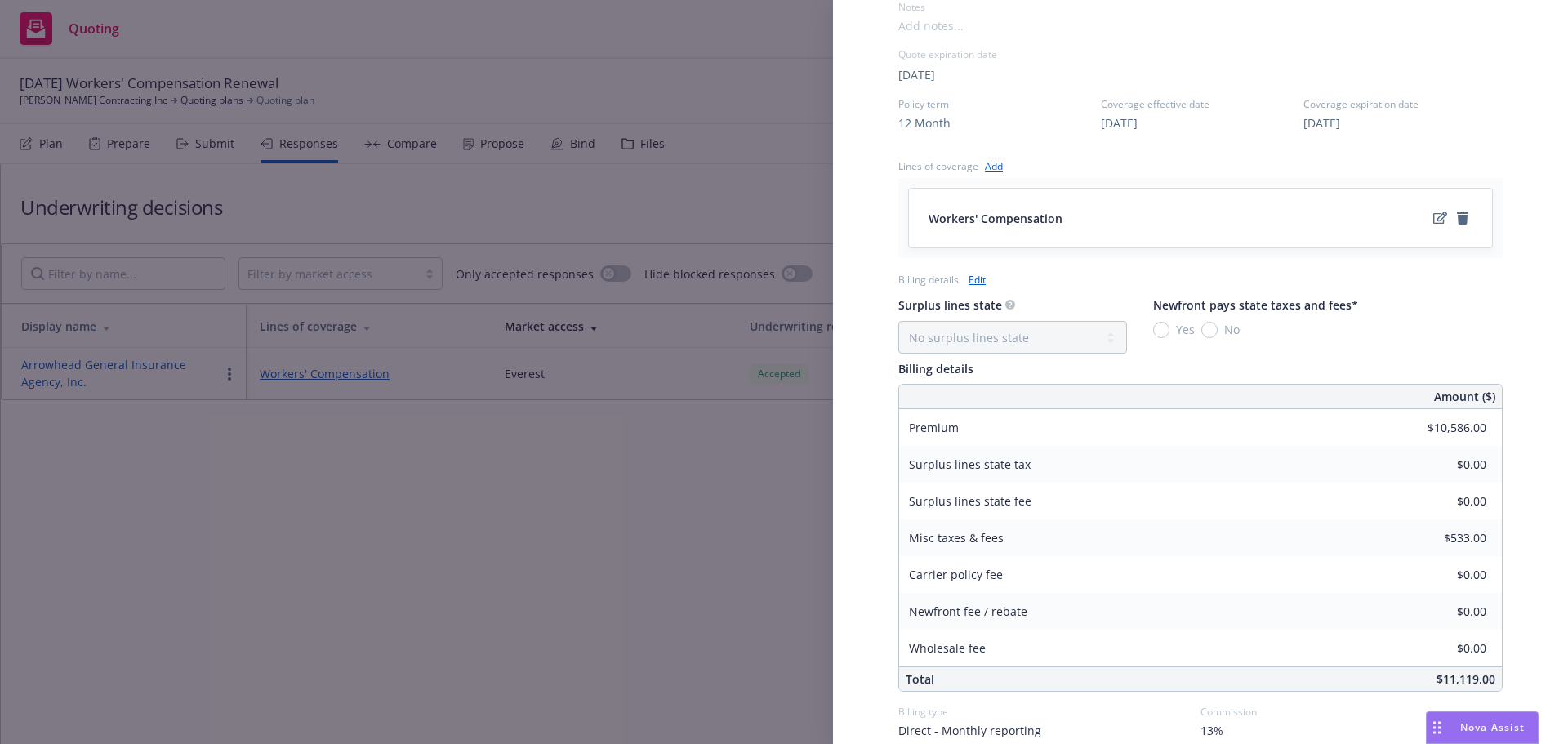
scroll to position [596, 0]
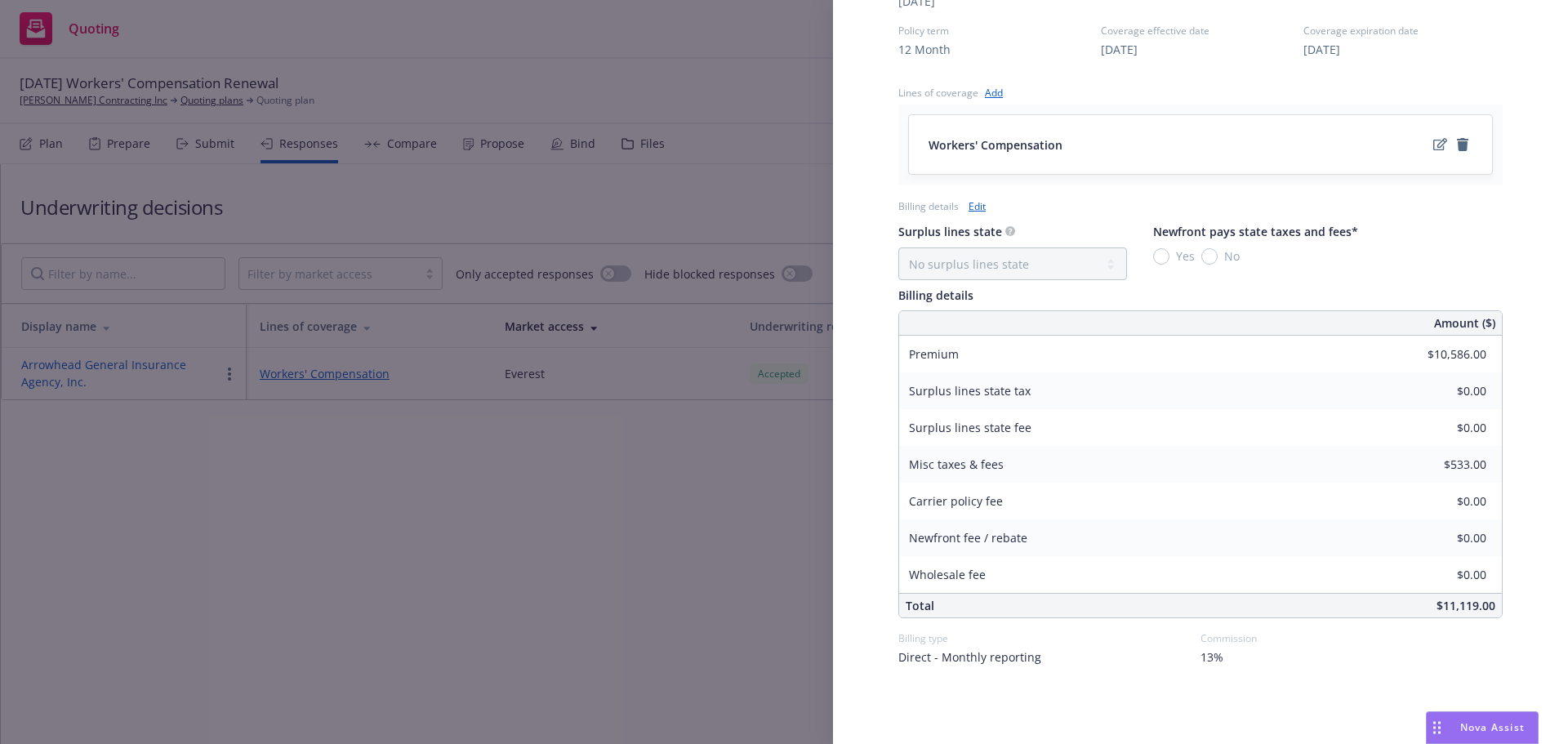
click at [708, 516] on div "Display Name Arrowhead General Insurance Agency, Inc. Carrier Everest Writing c…" at bounding box center [784, 372] width 1568 height 744
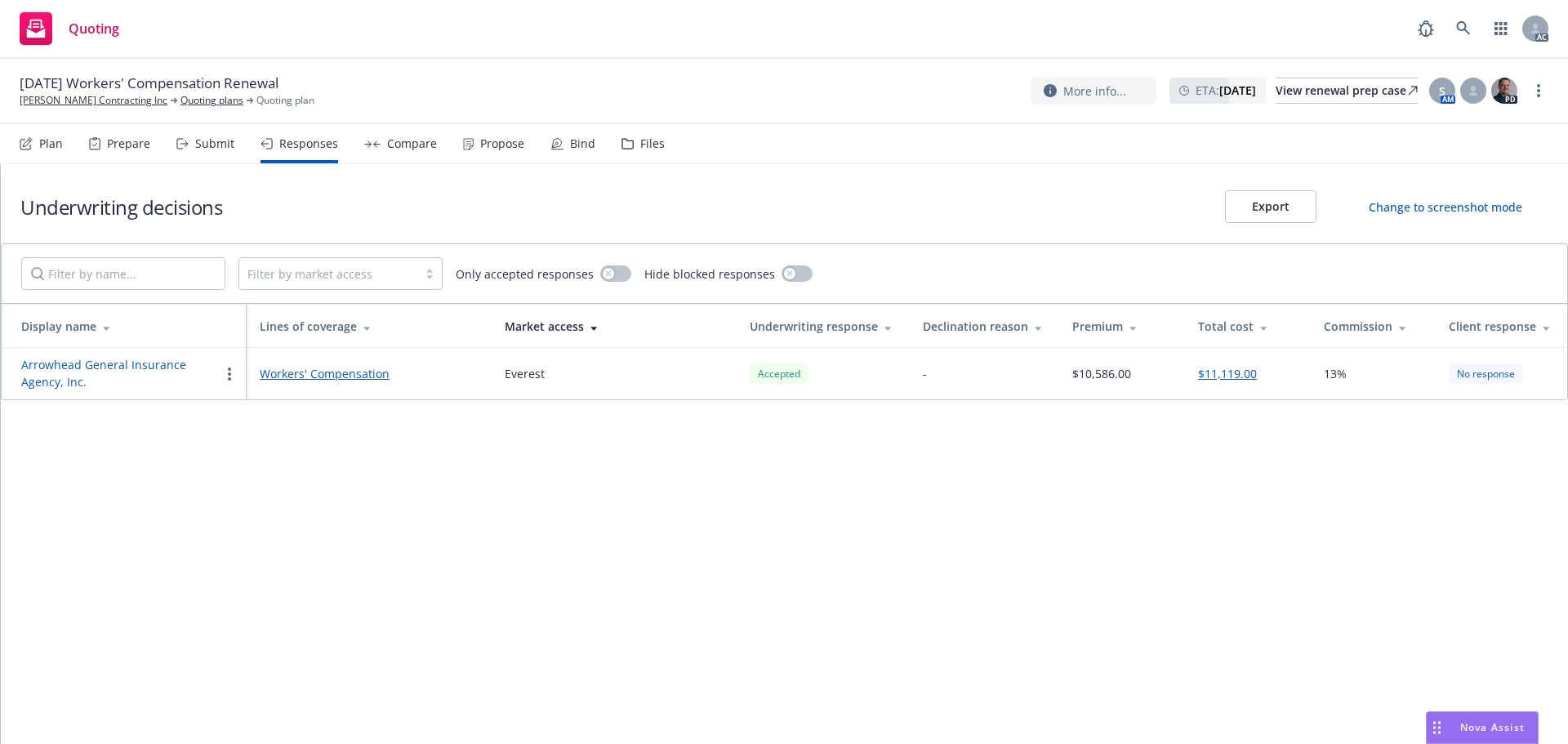
click at [473, 158] on div "Propose" at bounding box center [493, 143] width 61 height 40
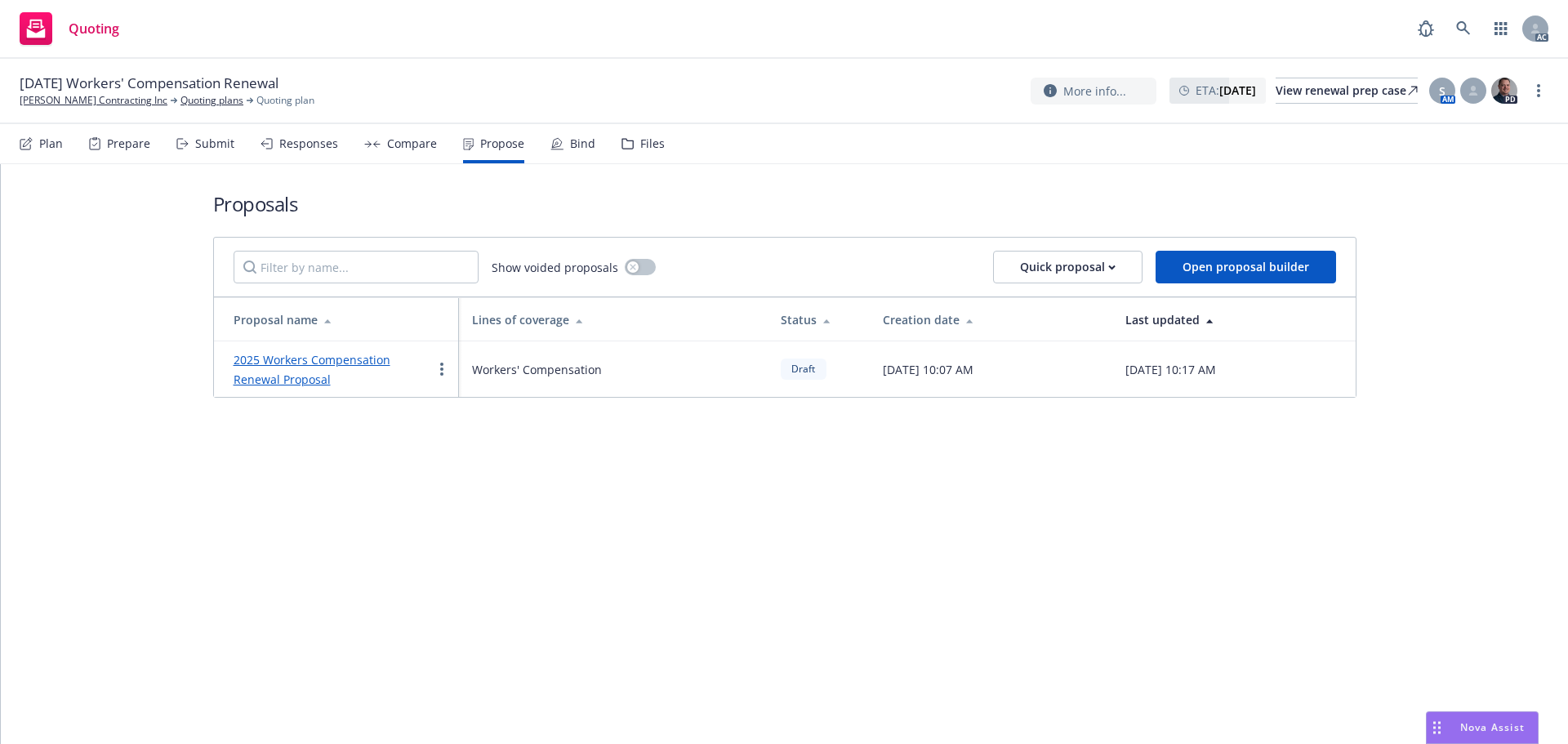
click at [313, 139] on div "Responses" at bounding box center [308, 143] width 59 height 13
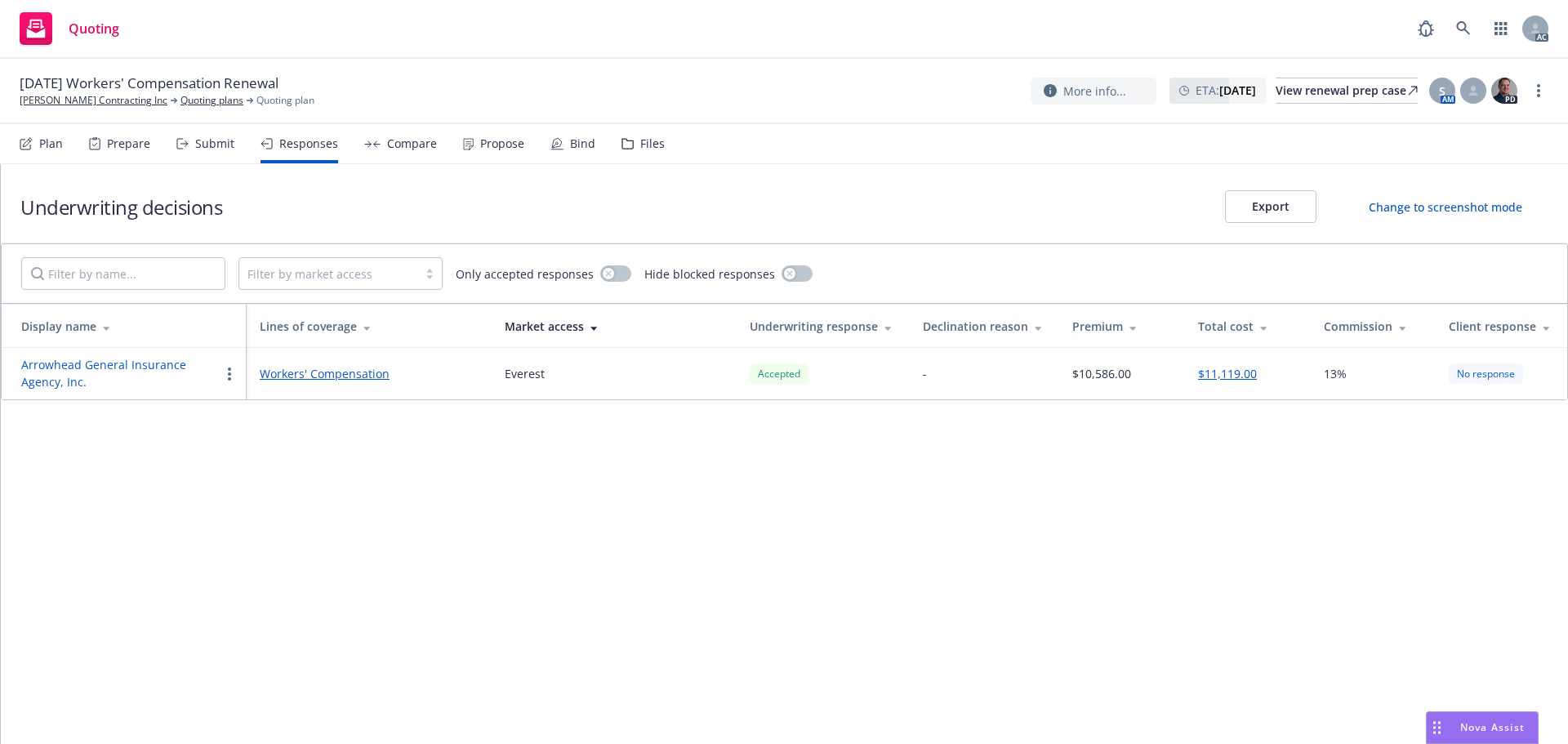
click at [76, 358] on button "Arrowhead General Insurance Agency, Inc." at bounding box center [120, 373] width 198 height 34
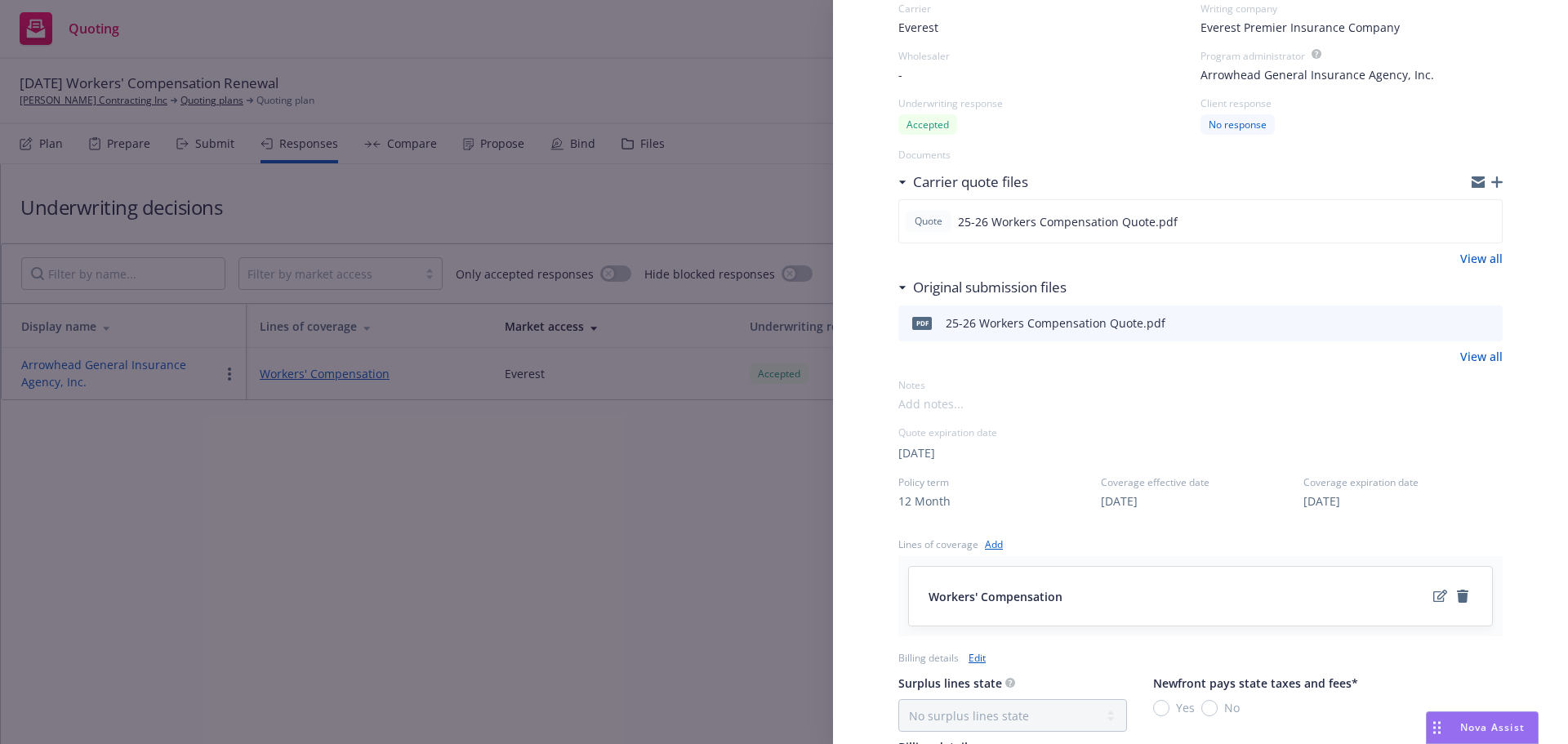
scroll to position [327, 0]
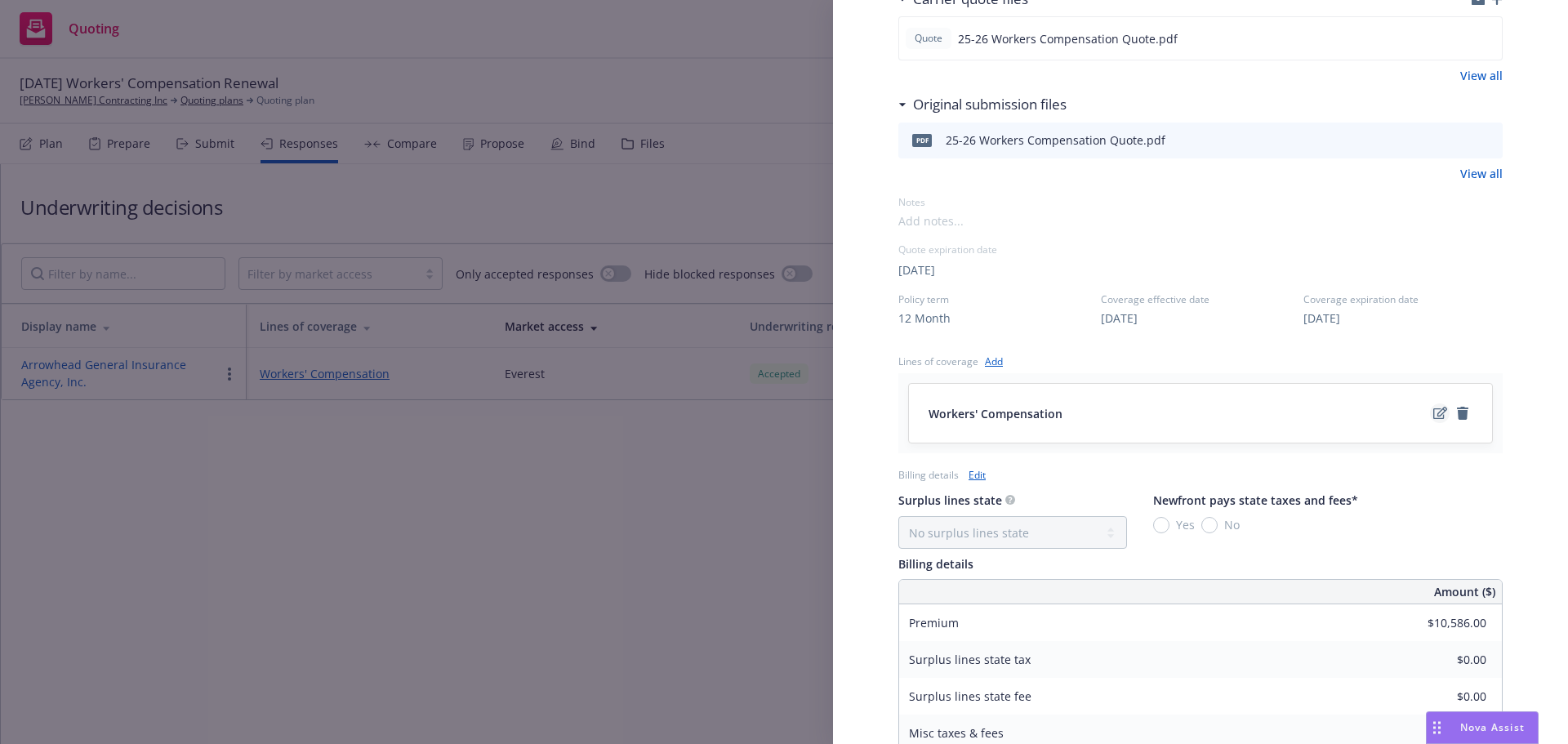
click at [1433, 415] on icon "edit" at bounding box center [1440, 413] width 14 height 13
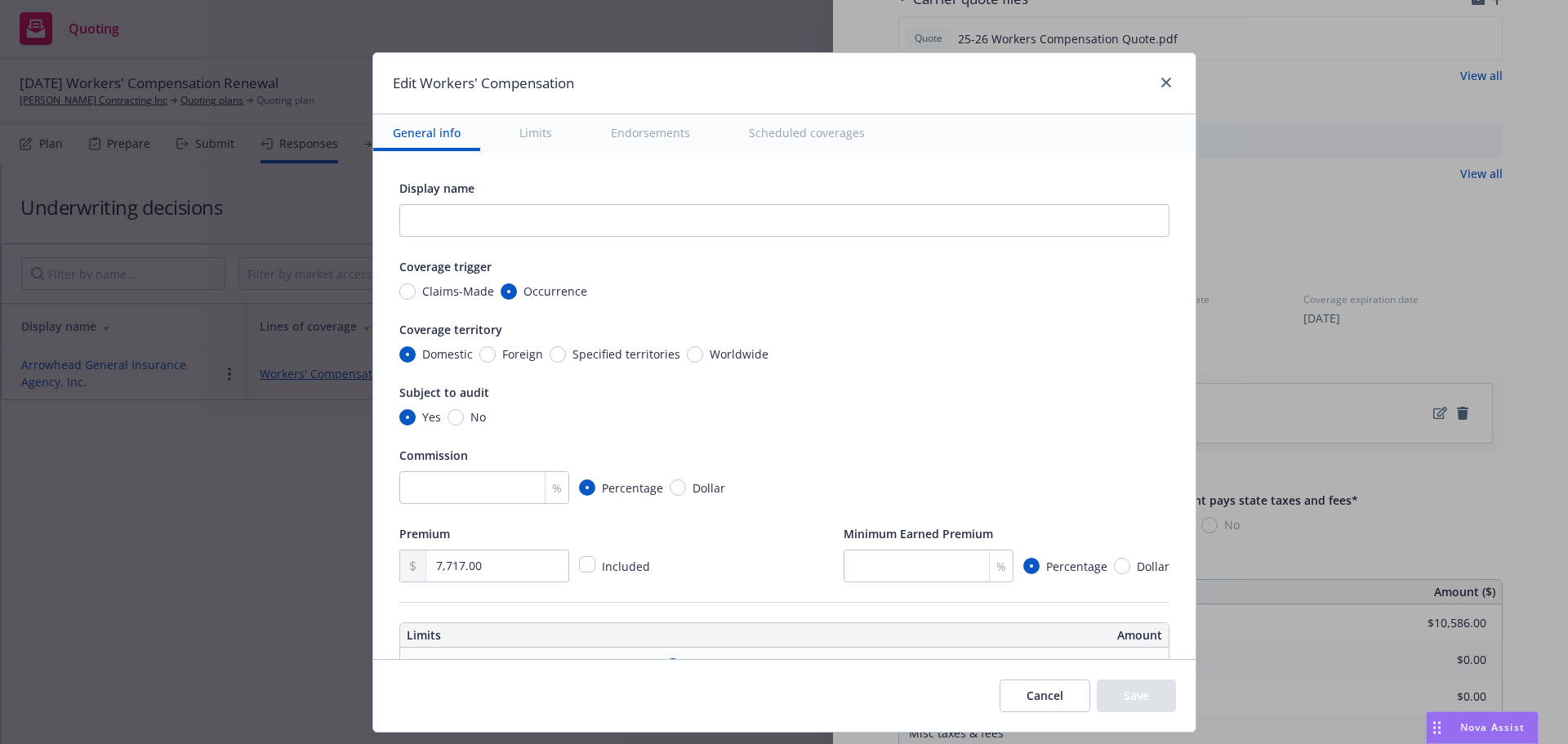
click at [776, 135] on button "Scheduled coverages" at bounding box center [807, 133] width 155 height 37
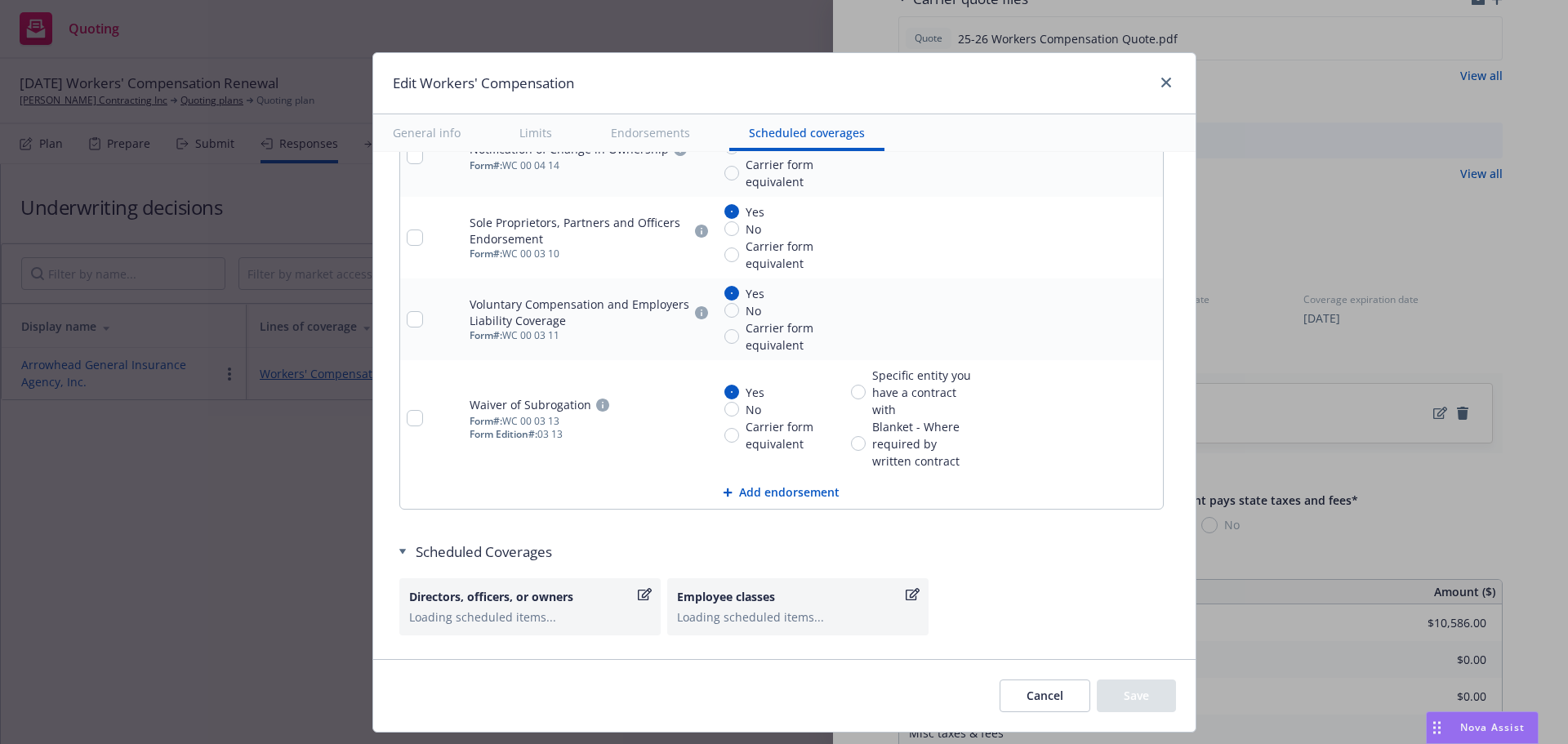
scroll to position [1932, 0]
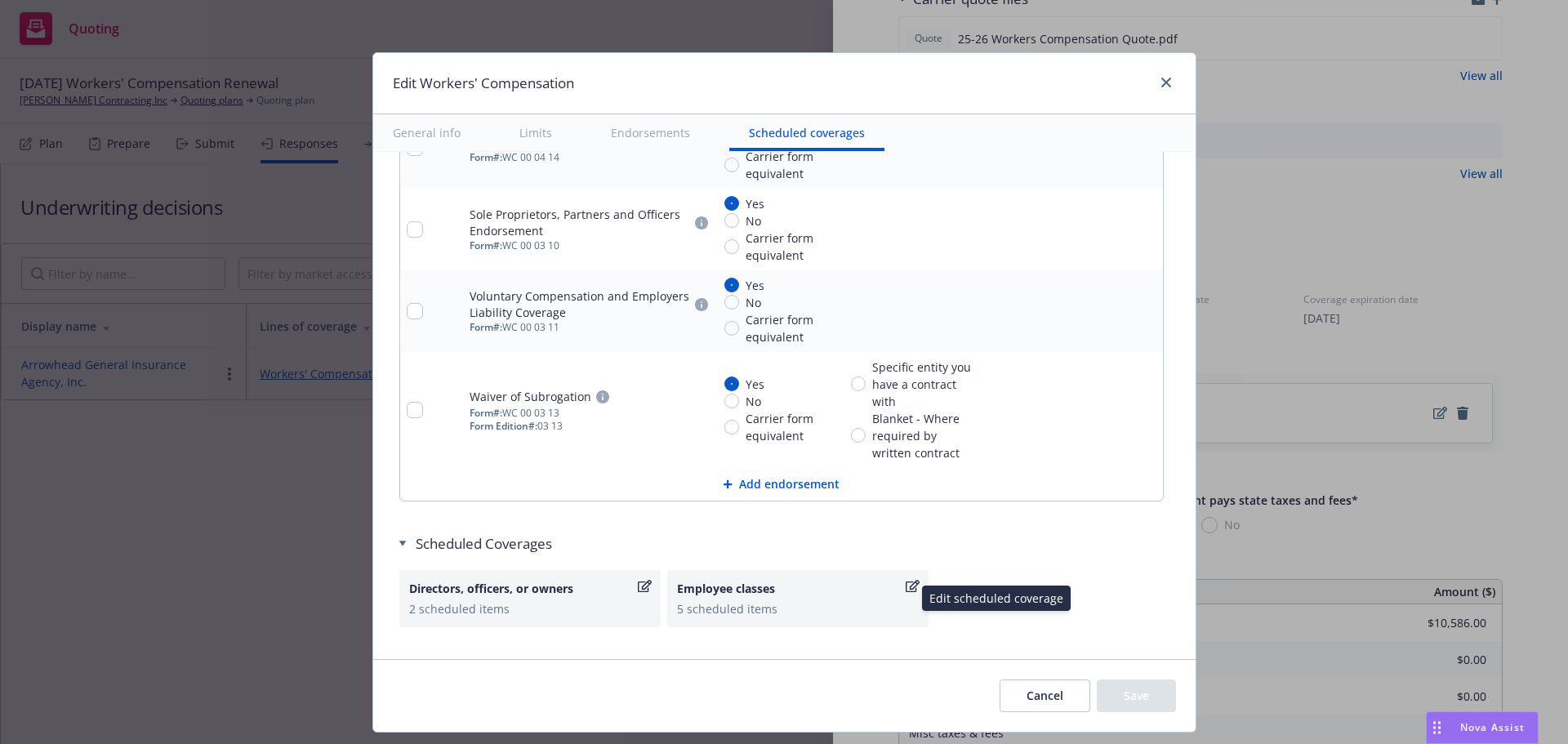
click at [796, 601] on div "5 scheduled items" at bounding box center [797, 610] width 241 height 18
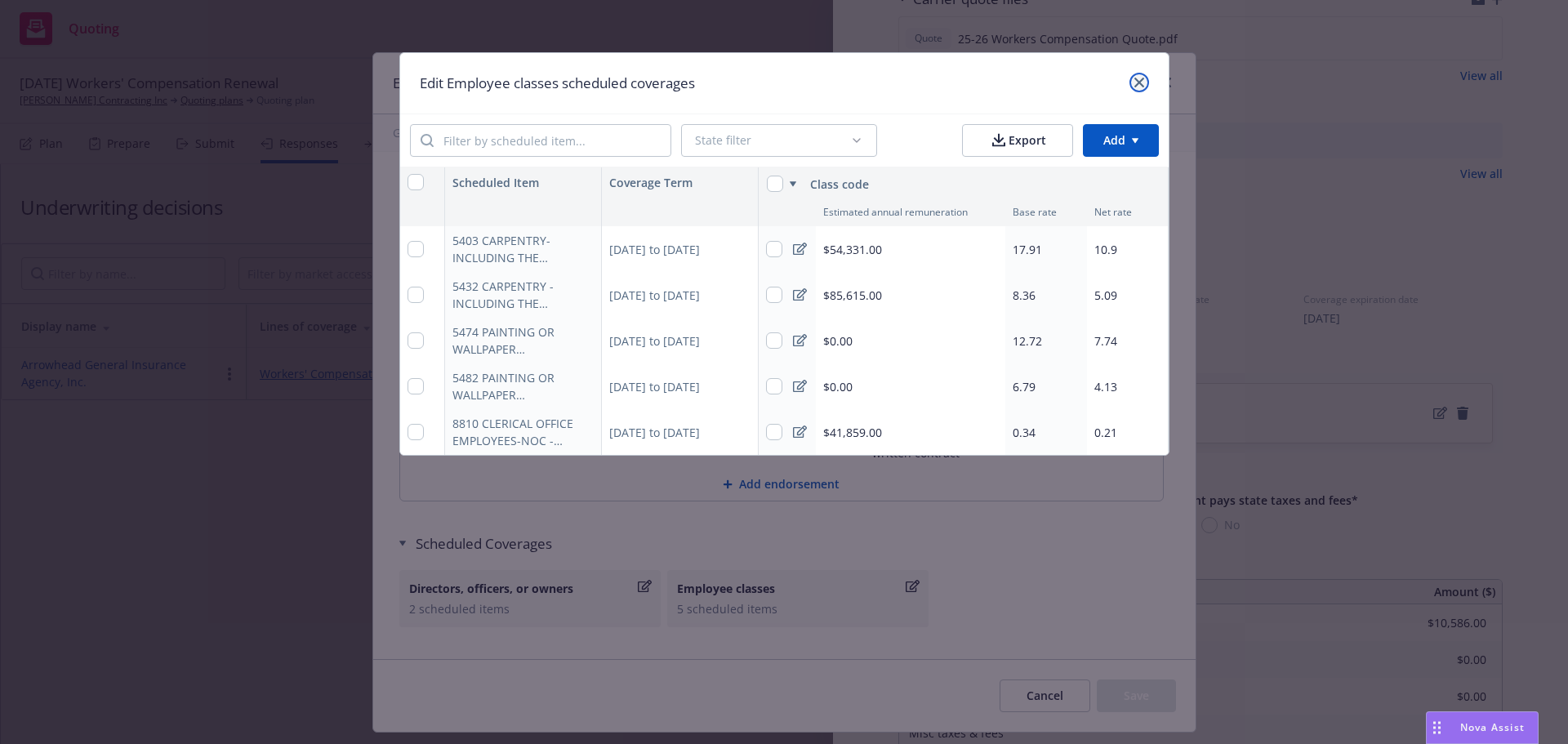
click at [1129, 85] on link "close" at bounding box center [1139, 83] width 19 height 19
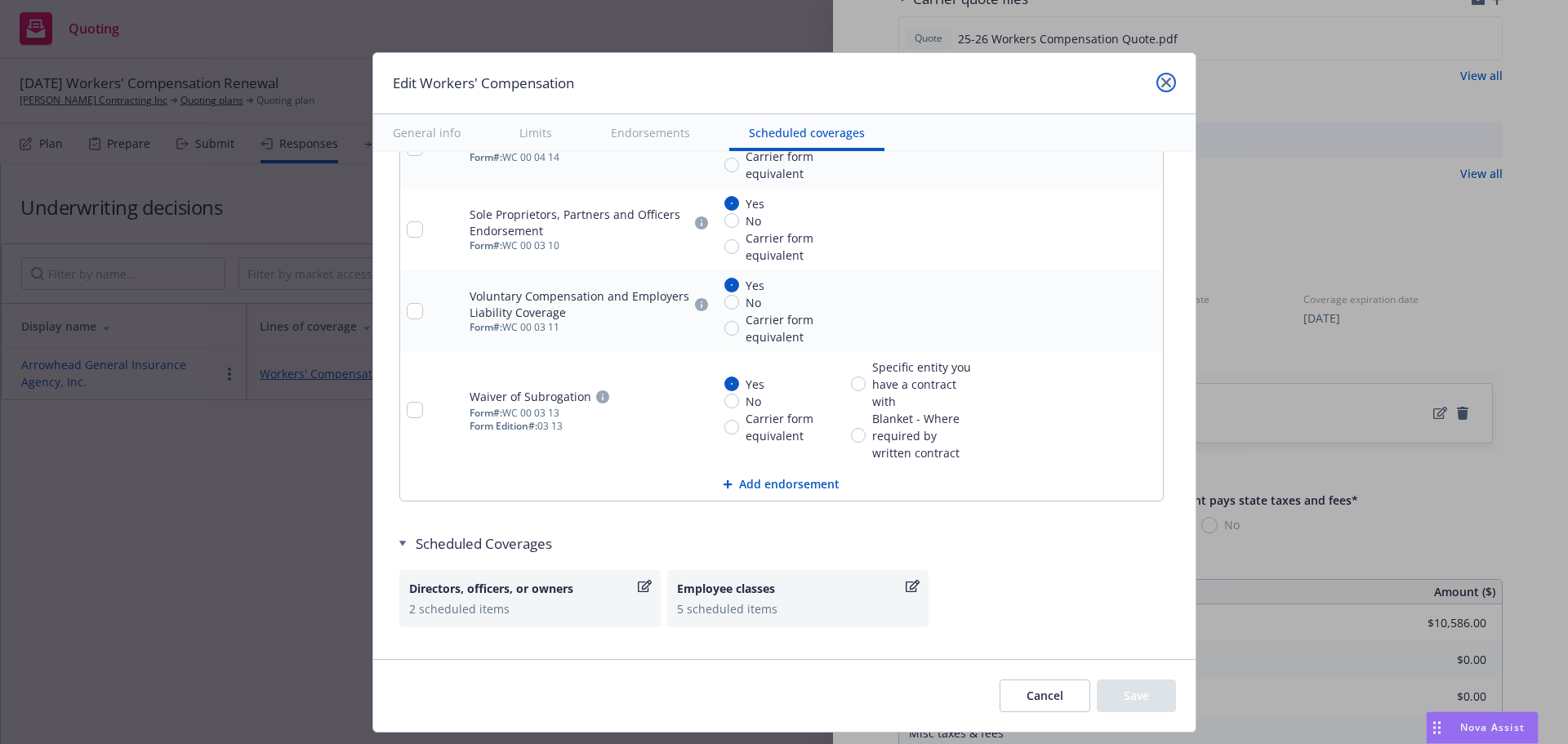
click at [1169, 80] on link "close" at bounding box center [1166, 83] width 19 height 19
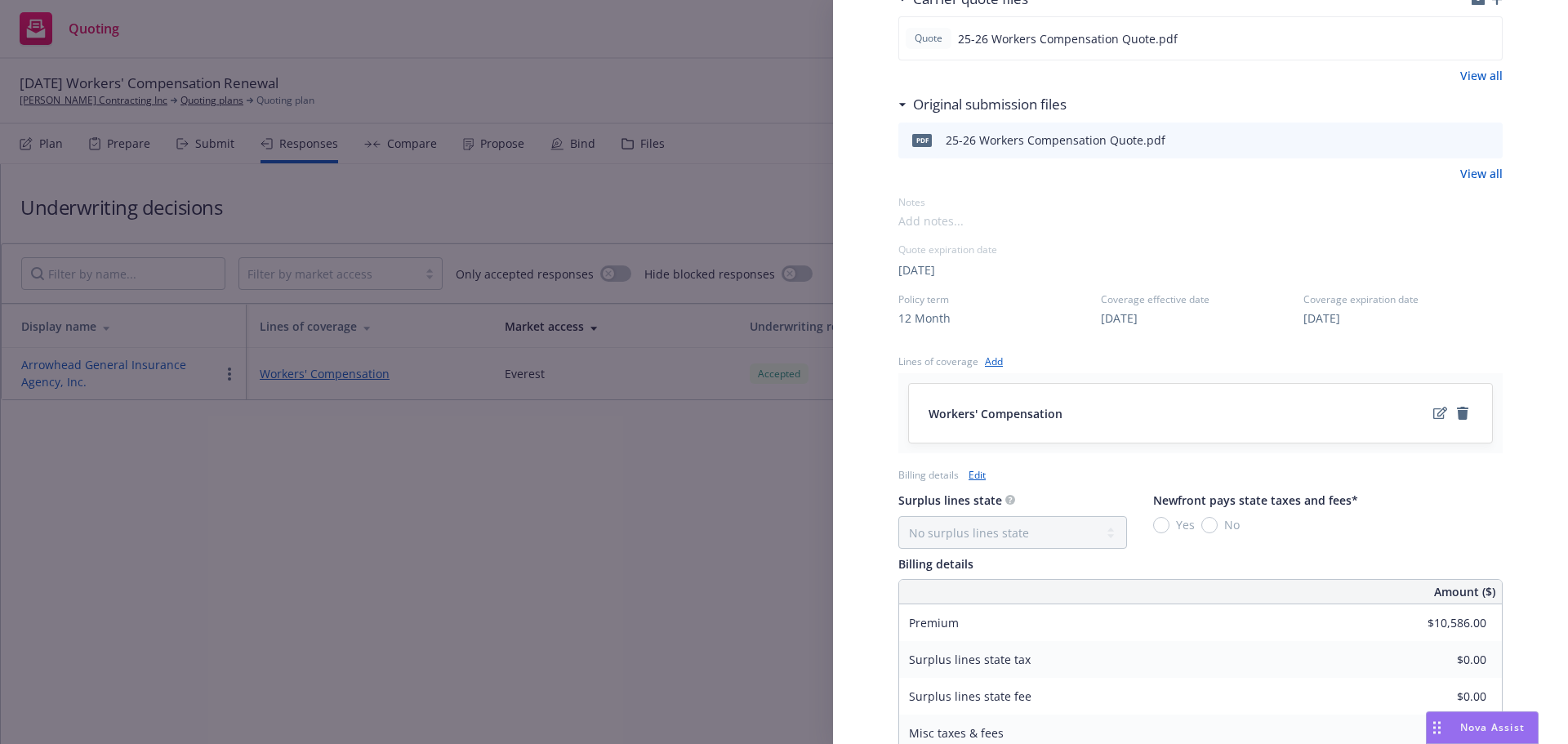
scroll to position [596, 0]
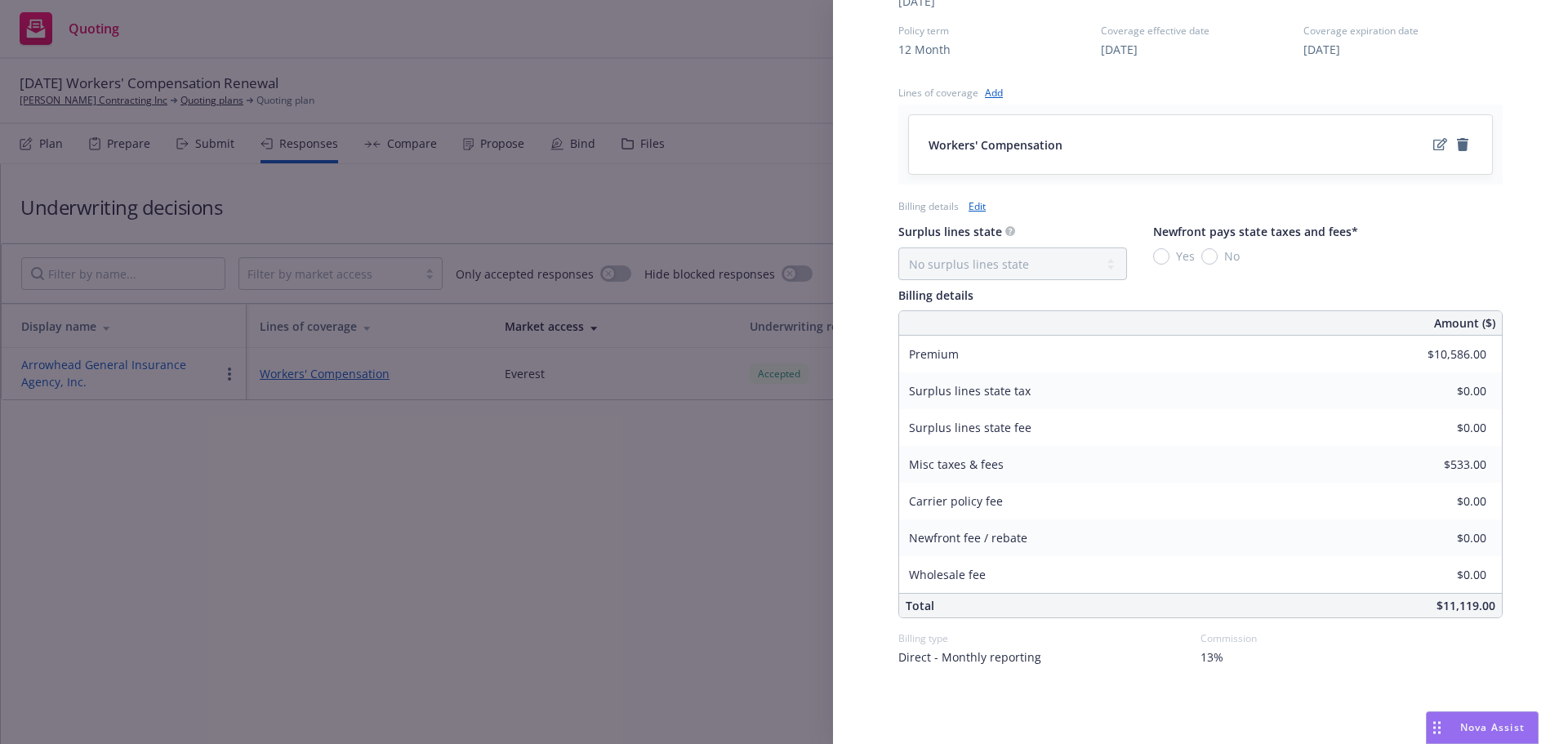
click at [410, 586] on div "Display Name Arrowhead General Insurance Agency, Inc. Carrier Everest Writing c…" at bounding box center [784, 372] width 1568 height 744
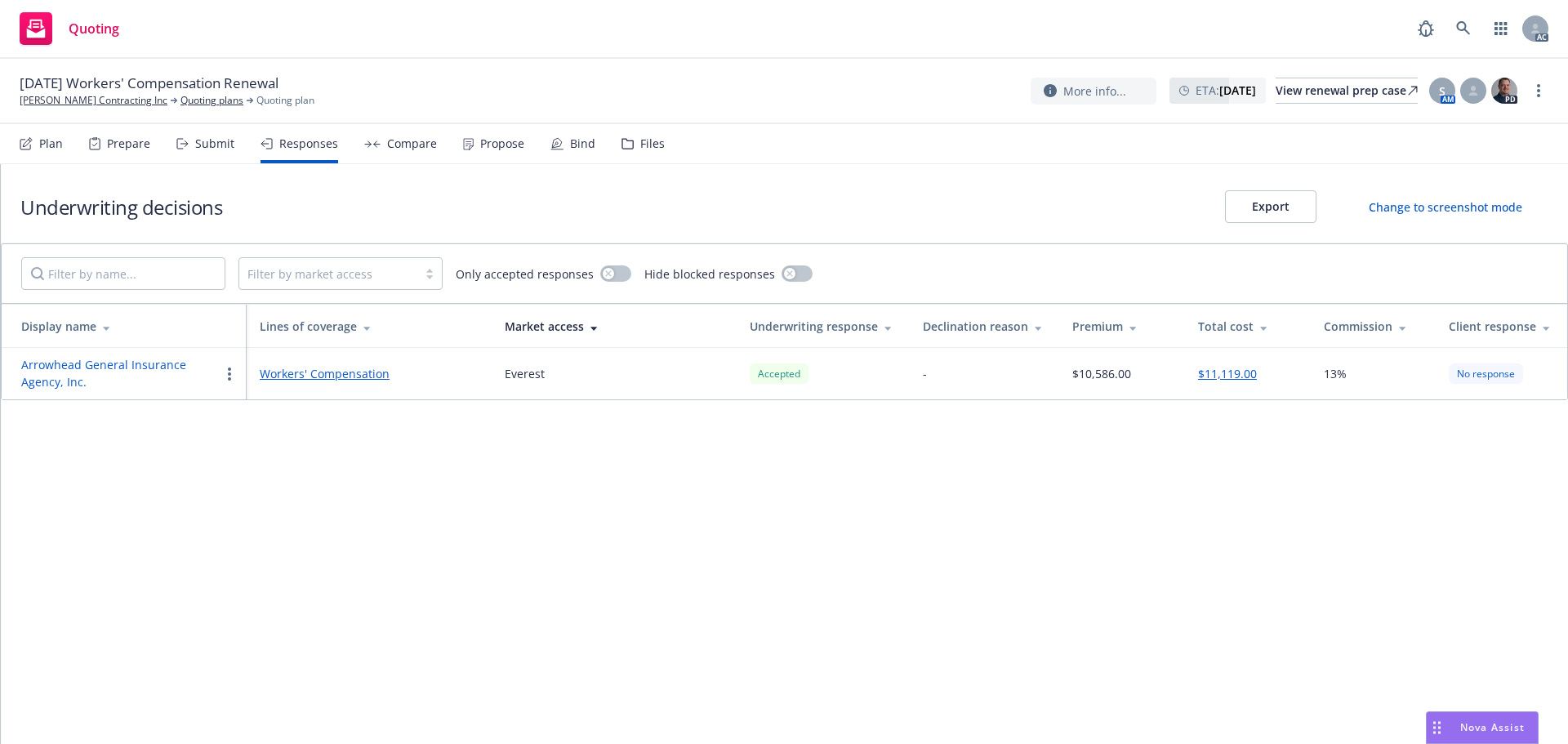
click at [496, 146] on div "Propose" at bounding box center [502, 143] width 44 height 13
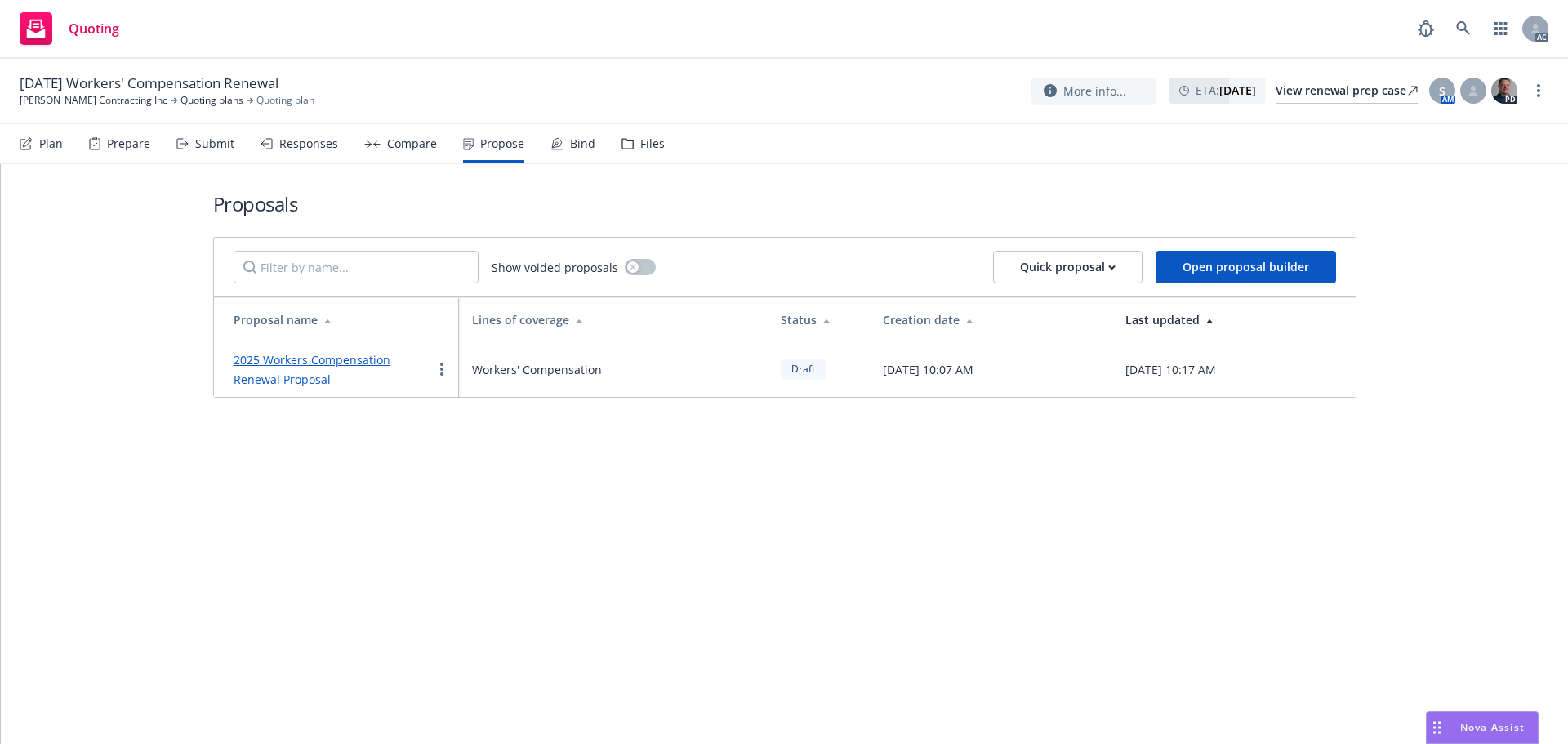
click at [322, 362] on link "2025 Workers Compensation Renewal Proposal" at bounding box center [312, 370] width 157 height 35
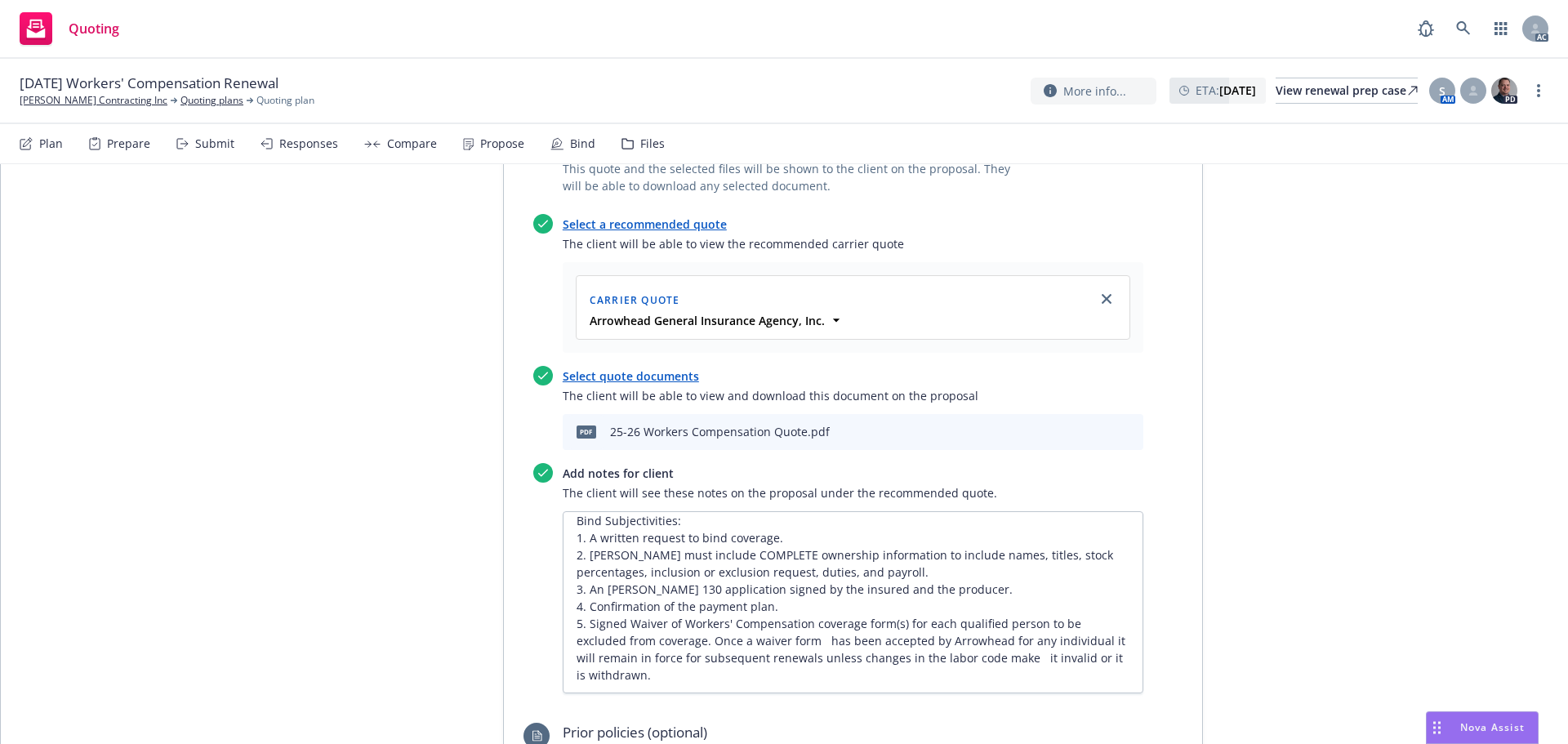
scroll to position [18, 0]
type textarea "x"
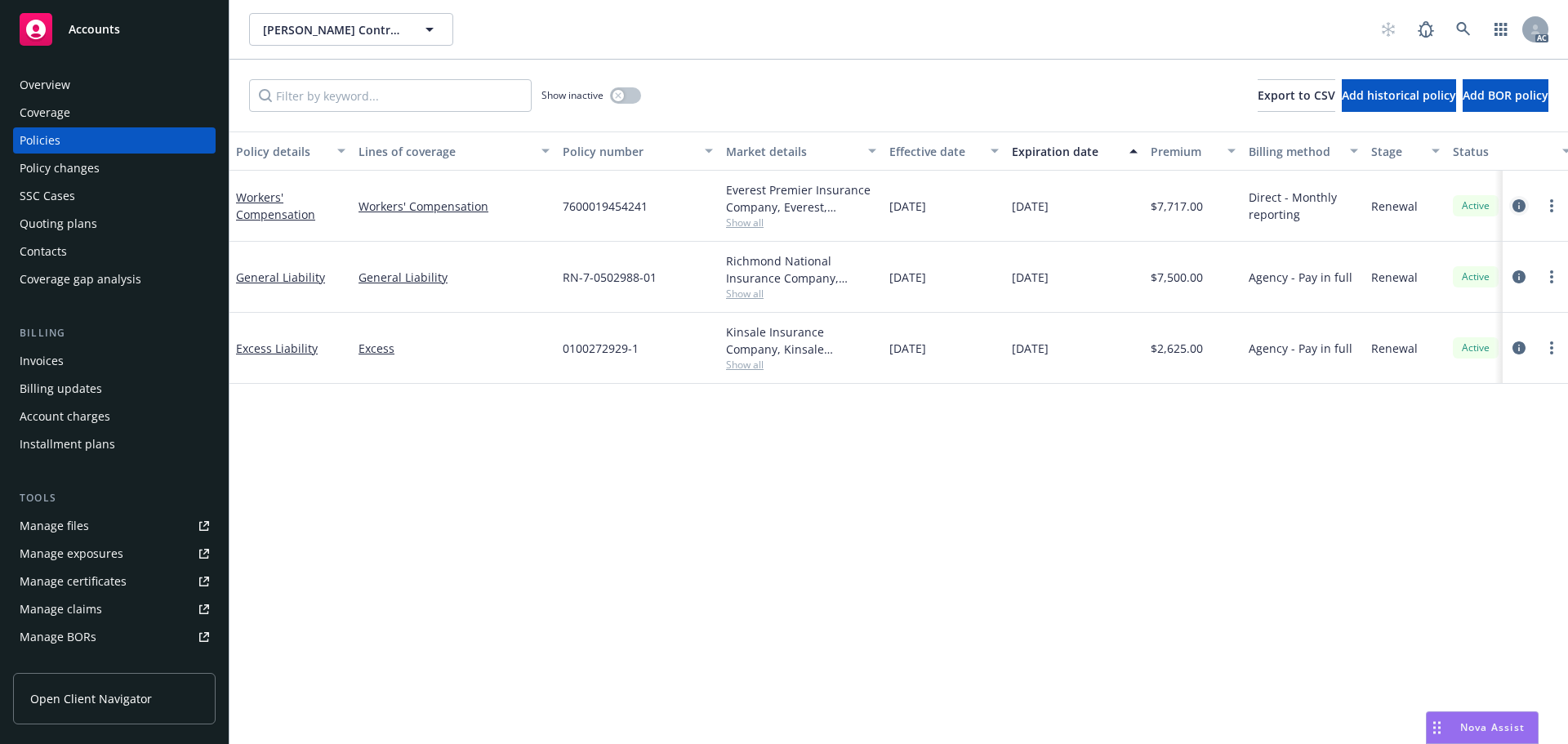
click at [1515, 210] on icon "circleInformation" at bounding box center [1519, 206] width 13 height 13
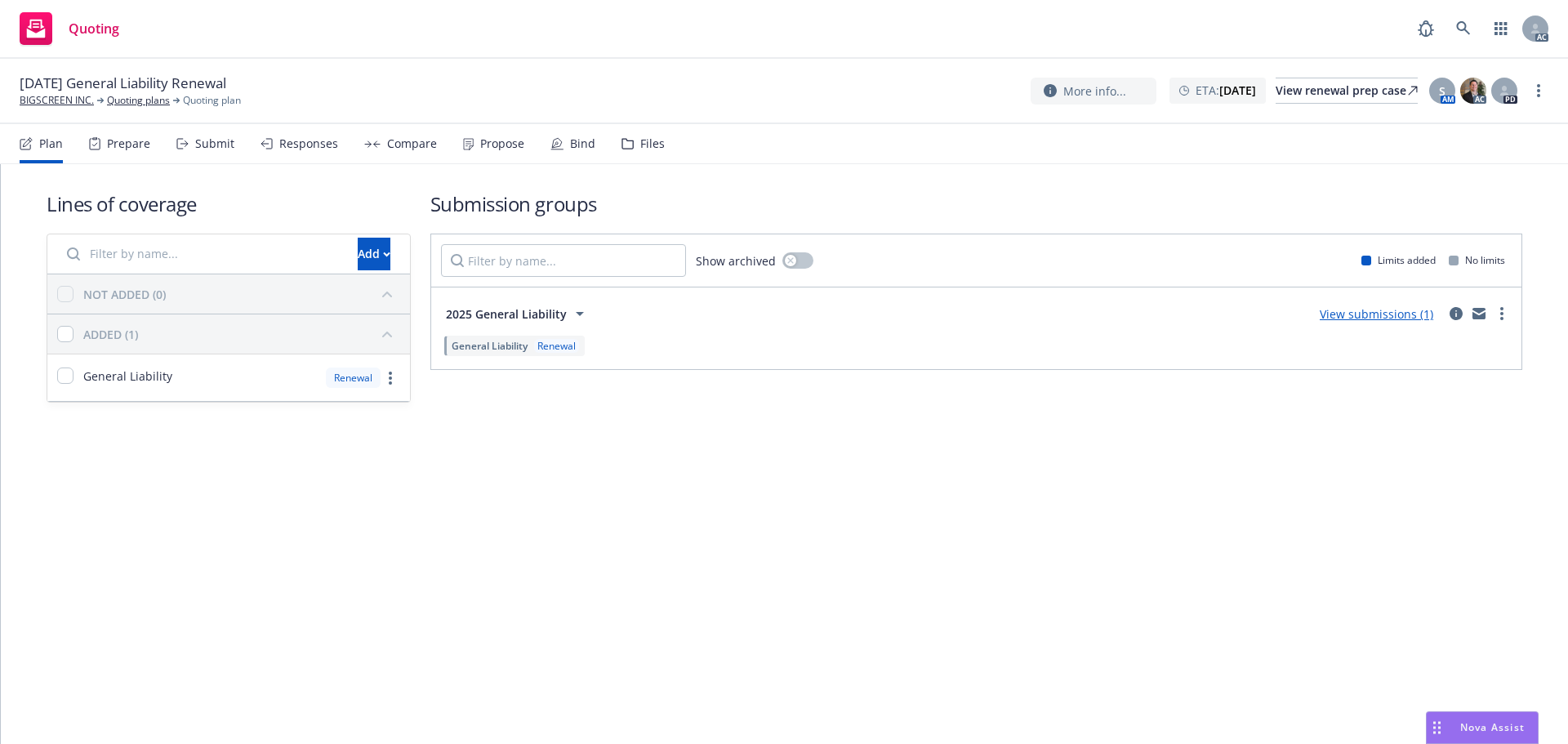
click at [191, 141] on div "Submit" at bounding box center [205, 143] width 58 height 40
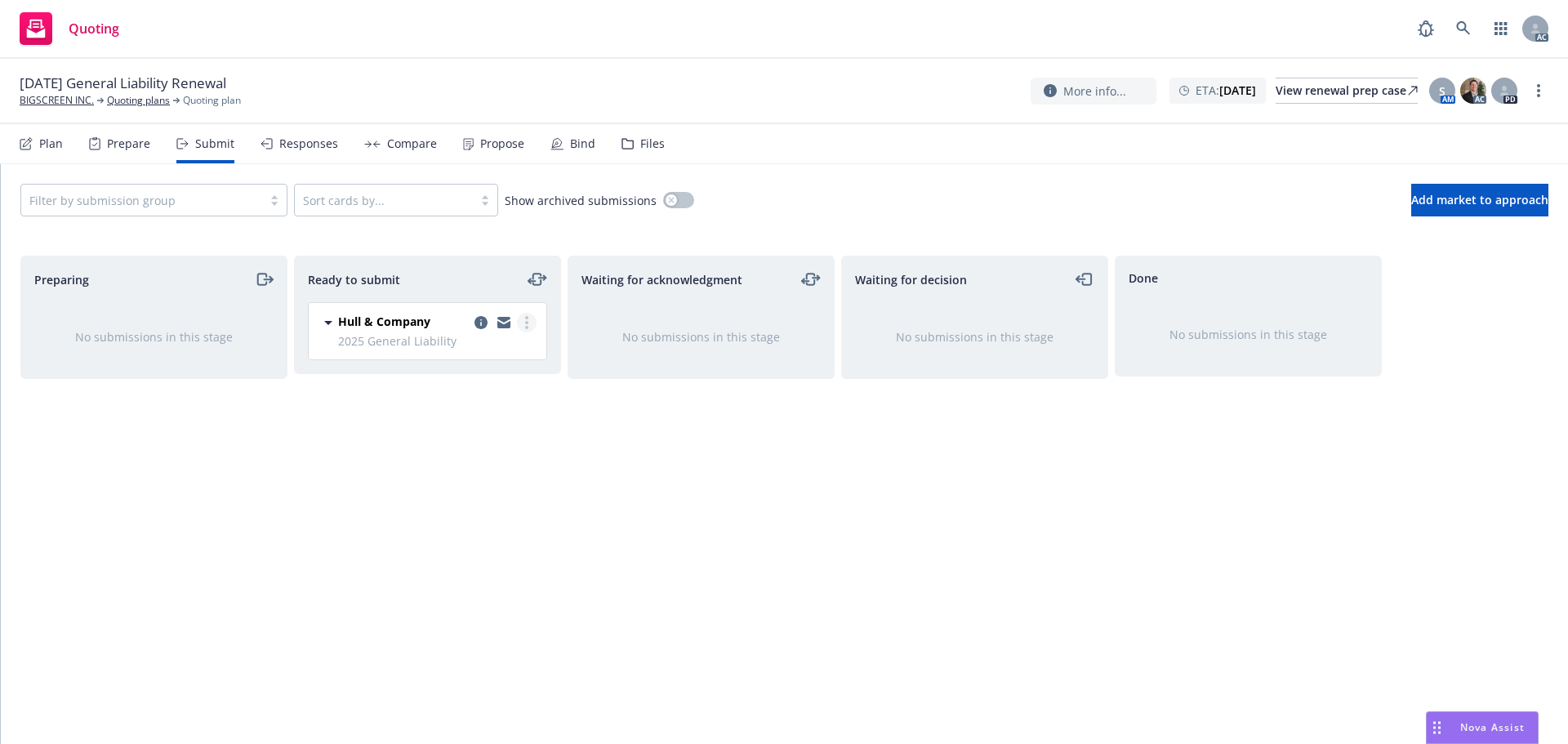
click at [532, 322] on link "more" at bounding box center [527, 322] width 19 height 19
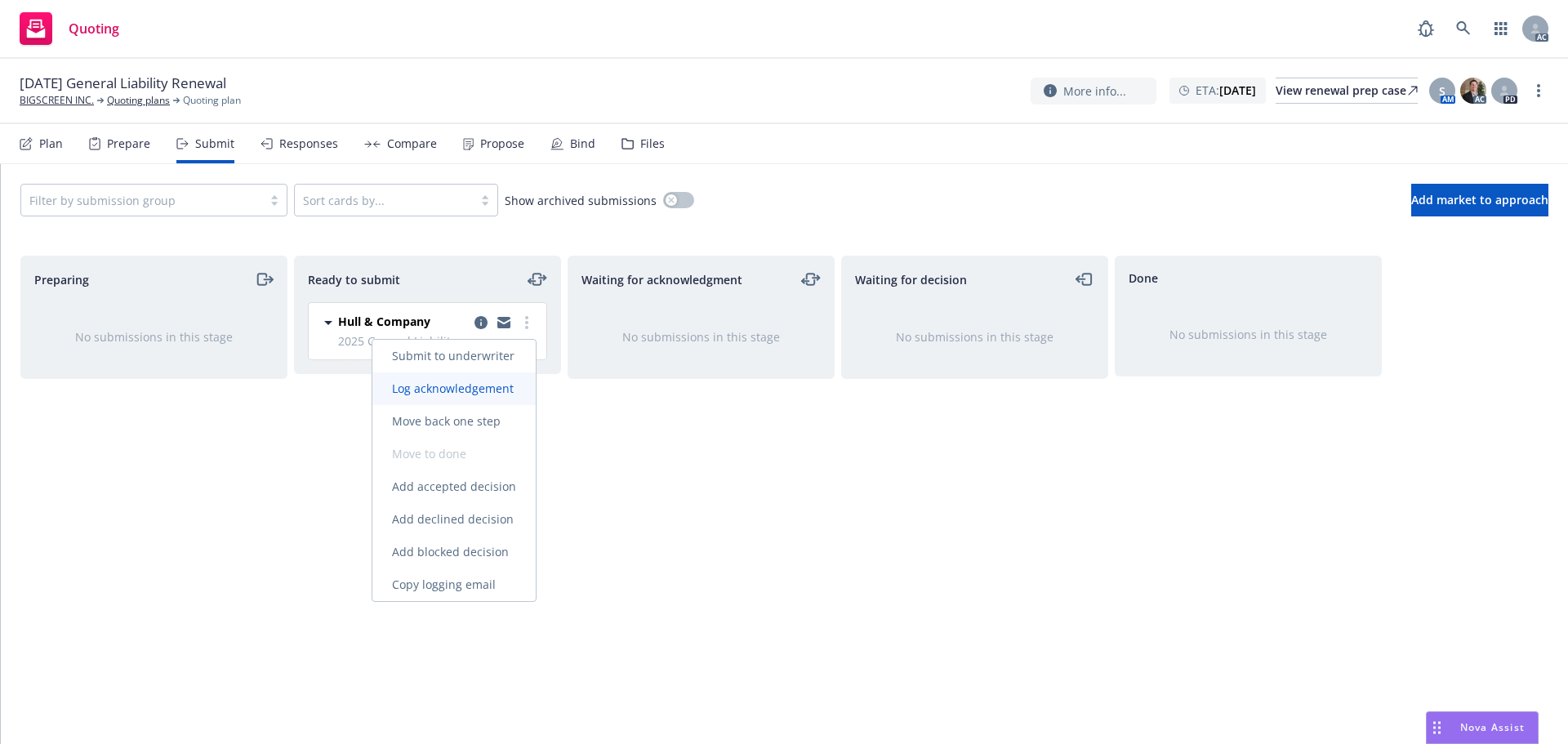
click at [491, 383] on span "Log acknowledgement" at bounding box center [452, 388] width 161 height 16
